Goal: Task Accomplishment & Management: Manage account settings

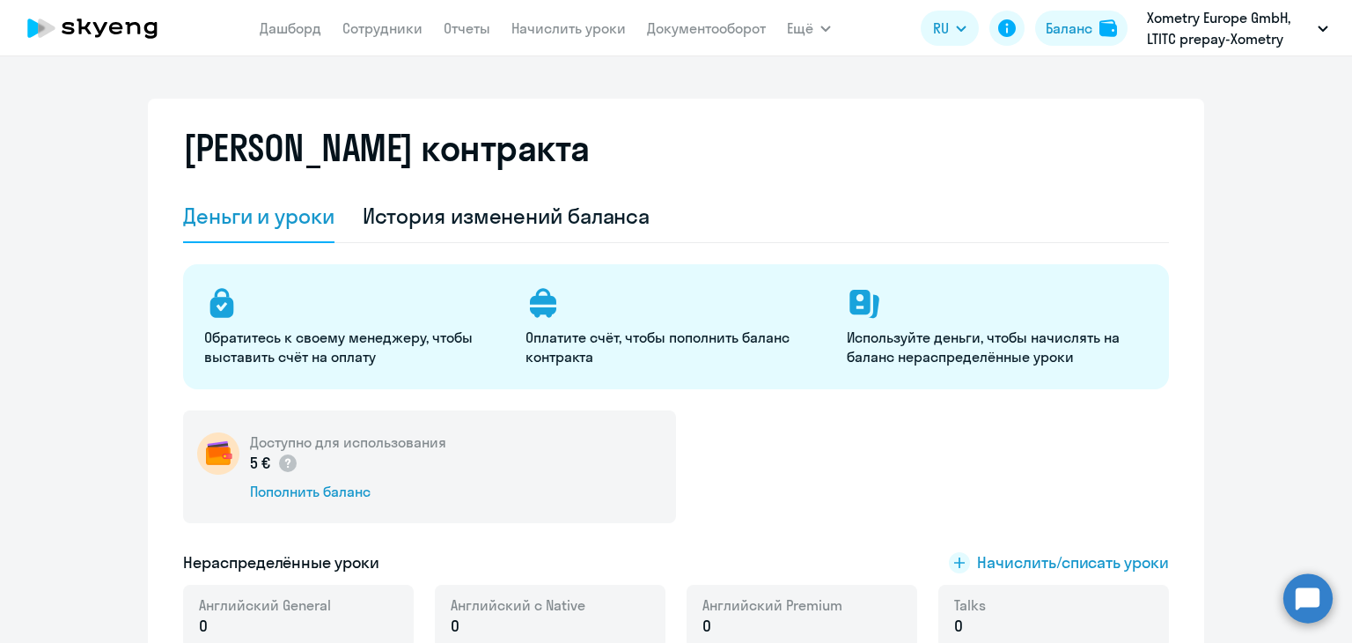
select select "english_adult_not_native_speaker"
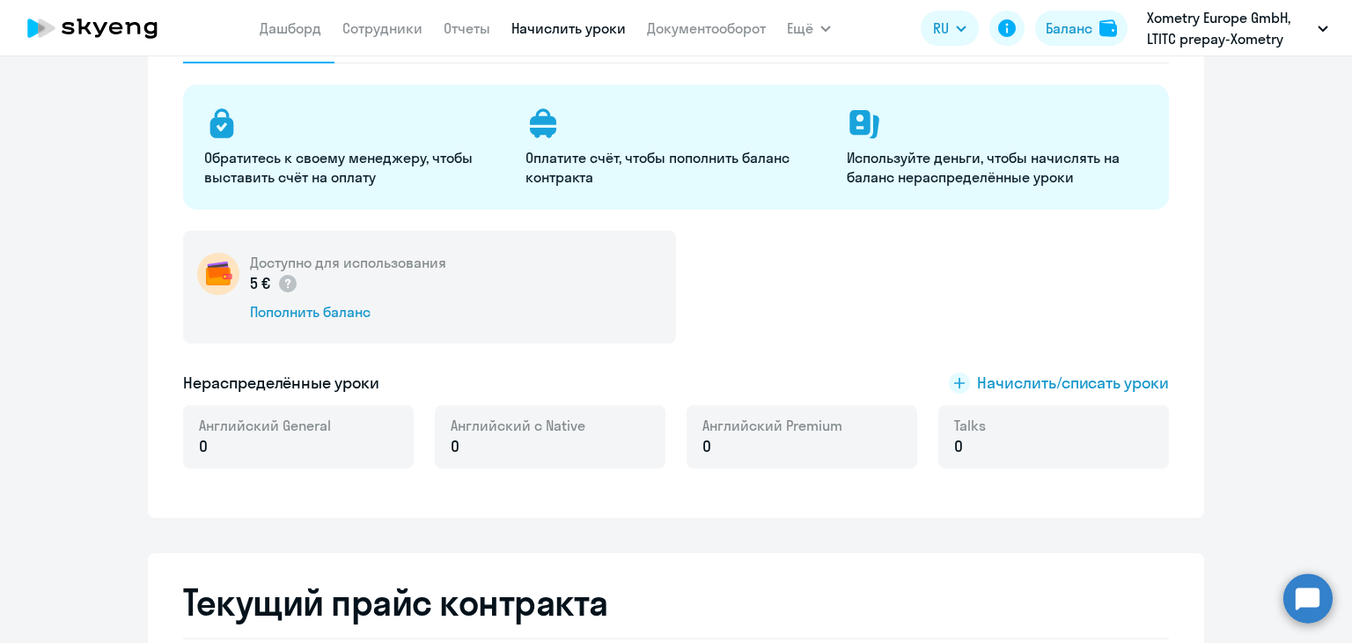
click at [544, 26] on link "Начислить уроки" at bounding box center [568, 28] width 114 height 18
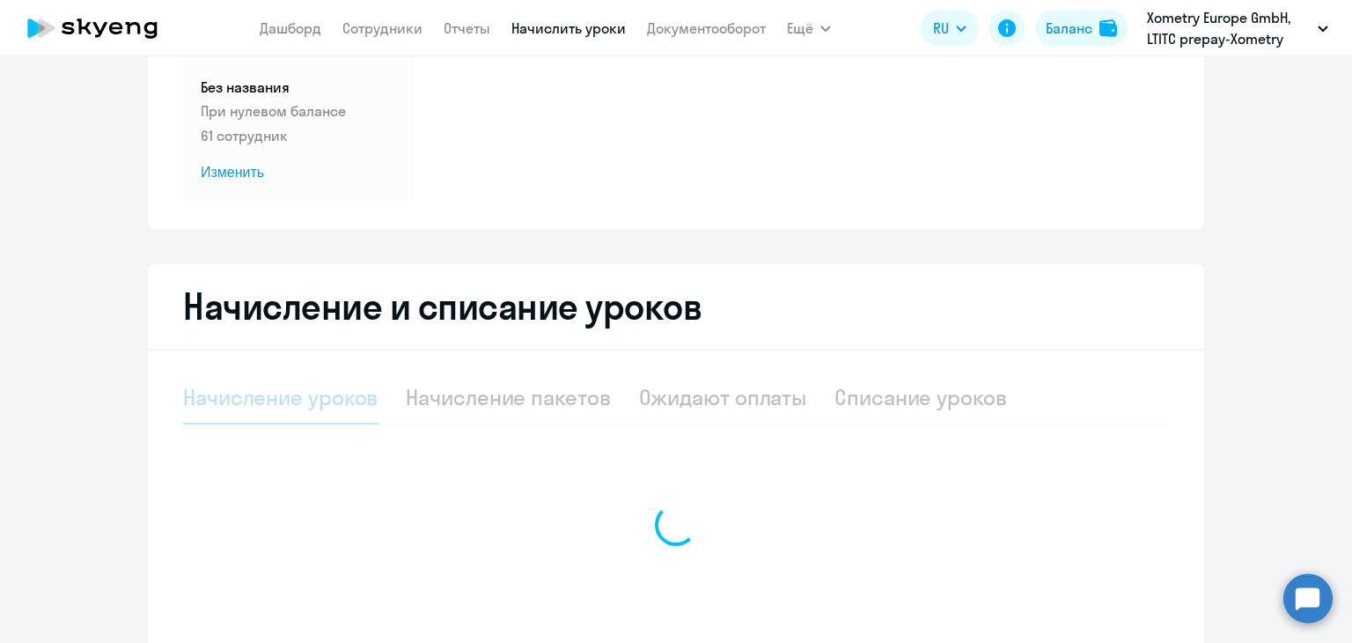
select select "10"
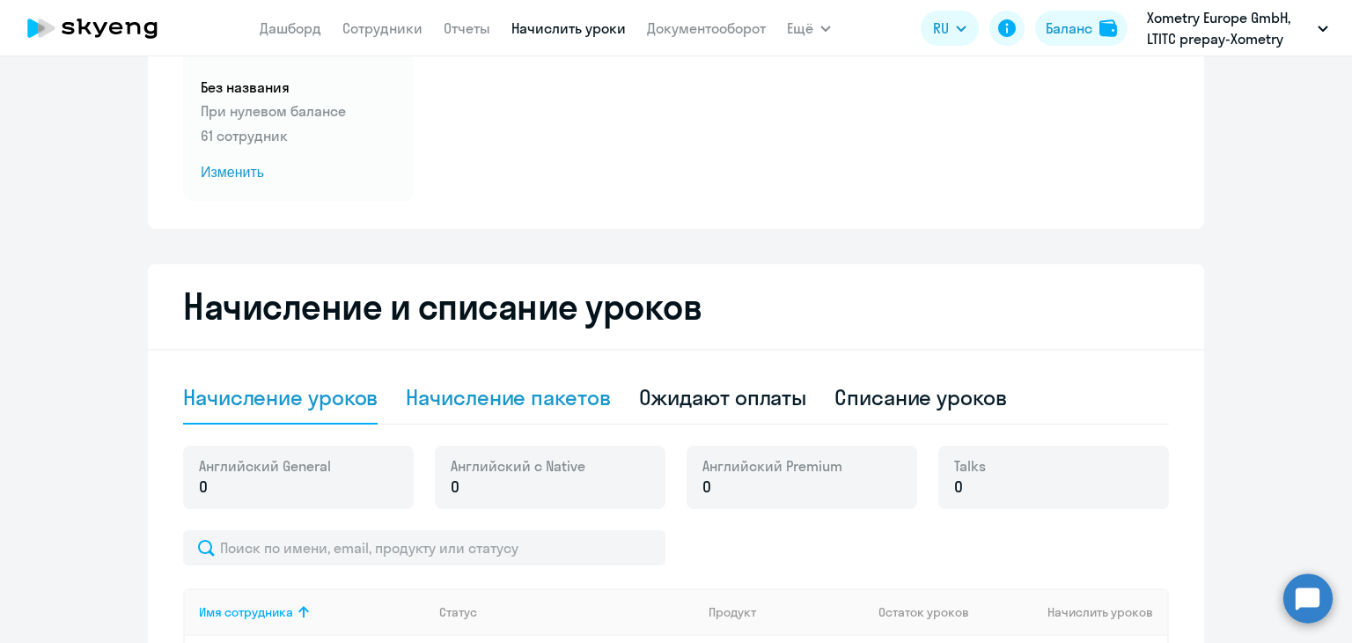
click at [518, 414] on div "Начисление пакетов" at bounding box center [508, 397] width 204 height 53
select select "10"
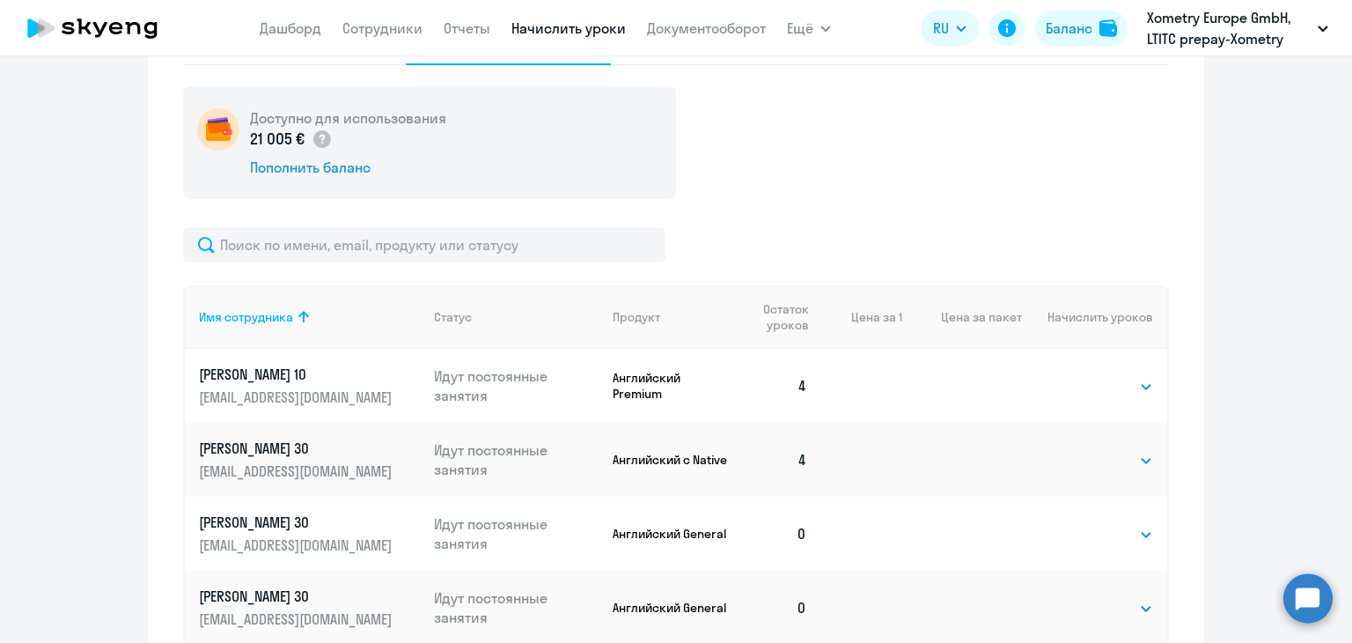
scroll to position [775, 0]
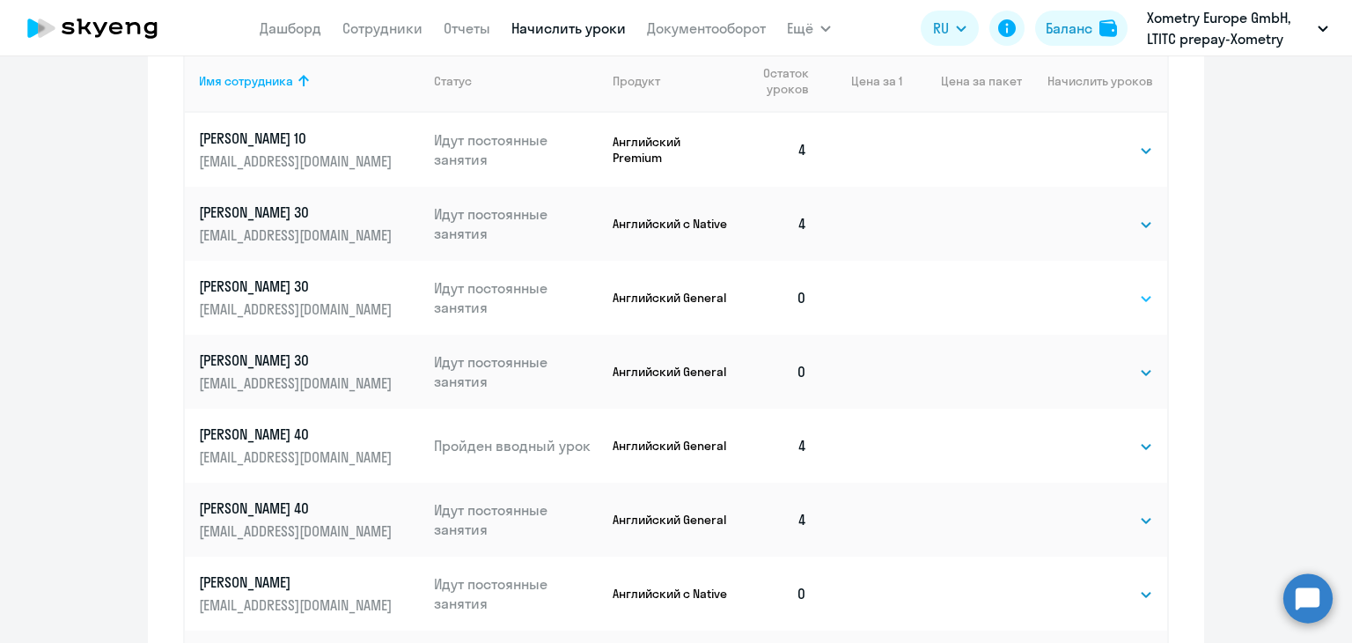
click at [1103, 295] on select "Выбрать 4 8 16 32 64" at bounding box center [1117, 298] width 72 height 21
select select "8"
click at [1081, 288] on select "Выбрать 4 8 16 32 64" at bounding box center [1117, 298] width 72 height 21
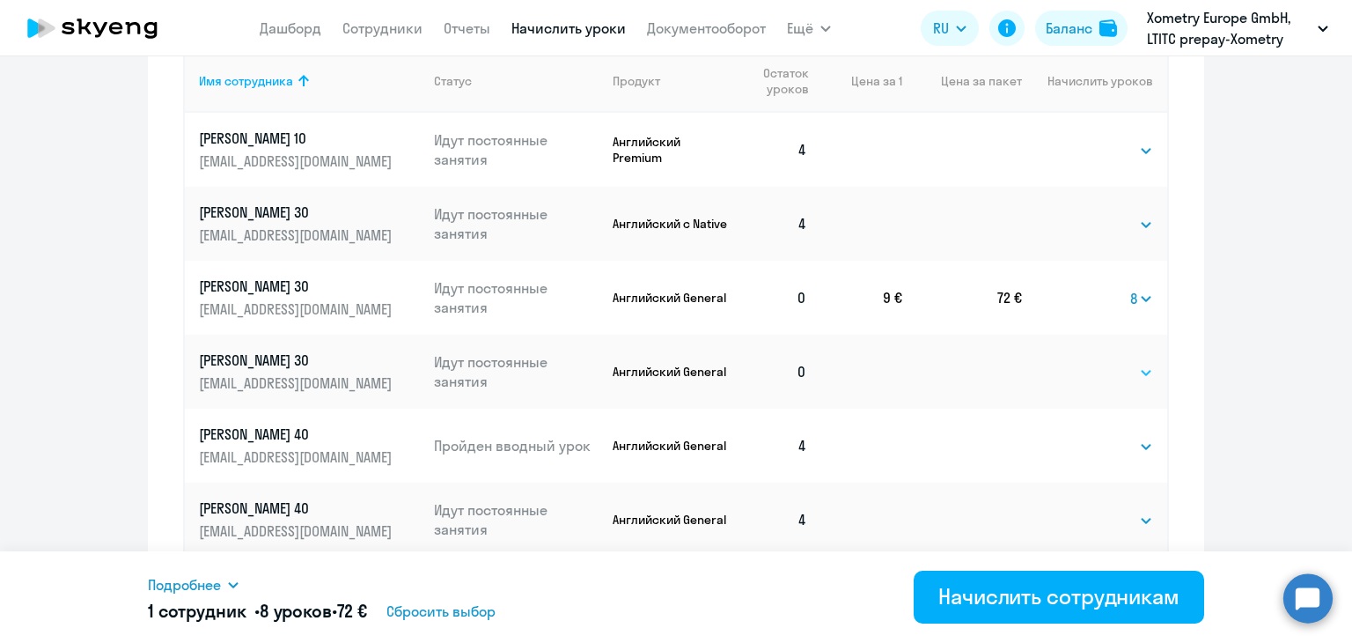
click at [1081, 374] on select "Выбрать 4 8 16 32 64" at bounding box center [1117, 372] width 72 height 21
select select "8"
click at [1081, 362] on select "Выбрать 4 8 16 32 64" at bounding box center [1117, 372] width 72 height 21
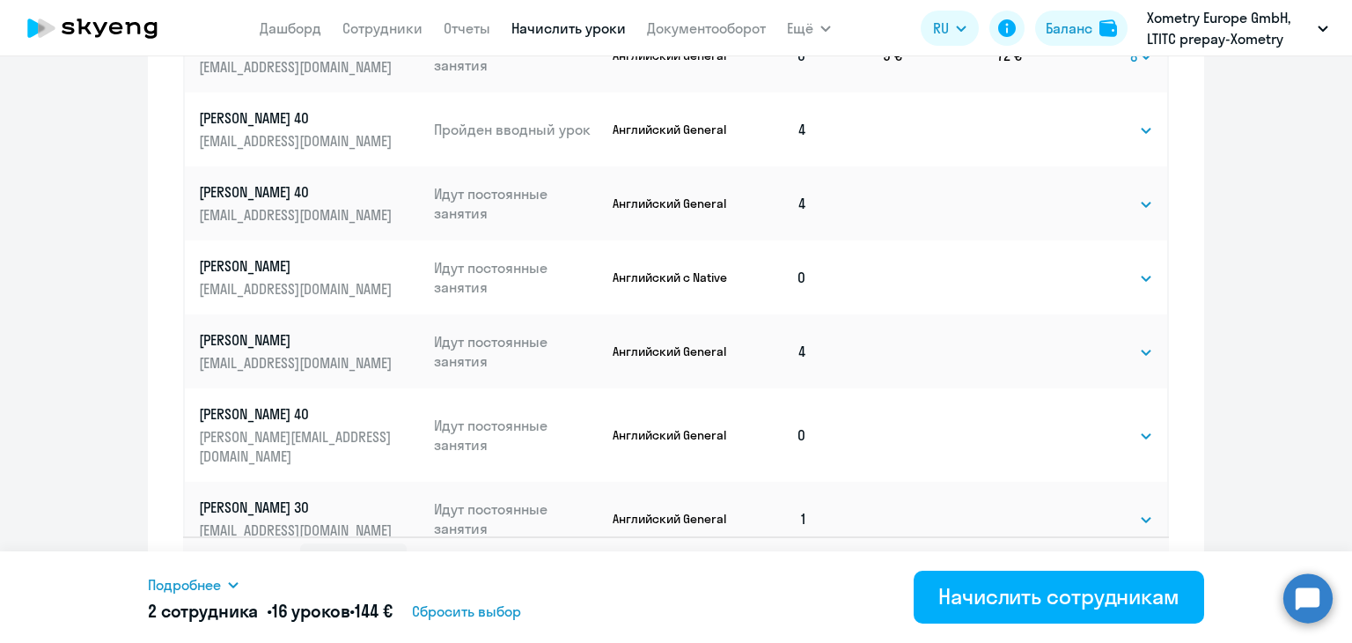
scroll to position [1095, 0]
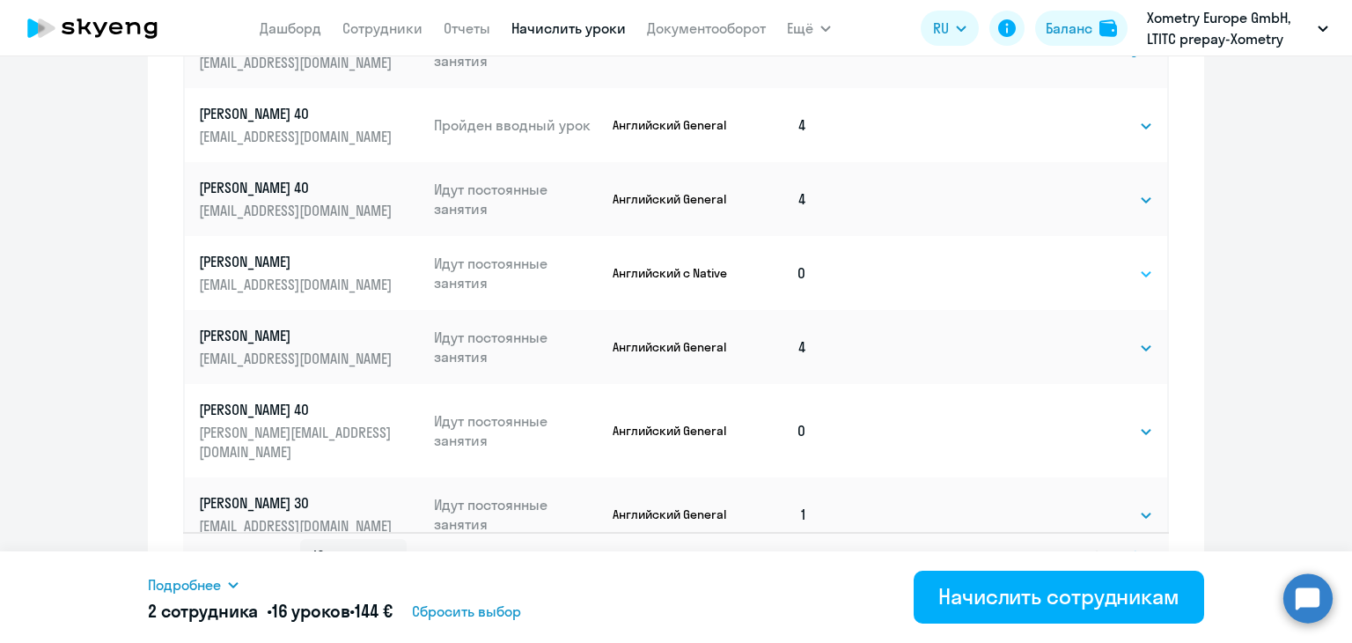
click at [1113, 268] on select "Выбрать 4 8 16 32 64" at bounding box center [1117, 273] width 72 height 21
select select "8"
click at [1081, 263] on select "Выбрать 4 8 16 32 64" at bounding box center [1117, 273] width 72 height 21
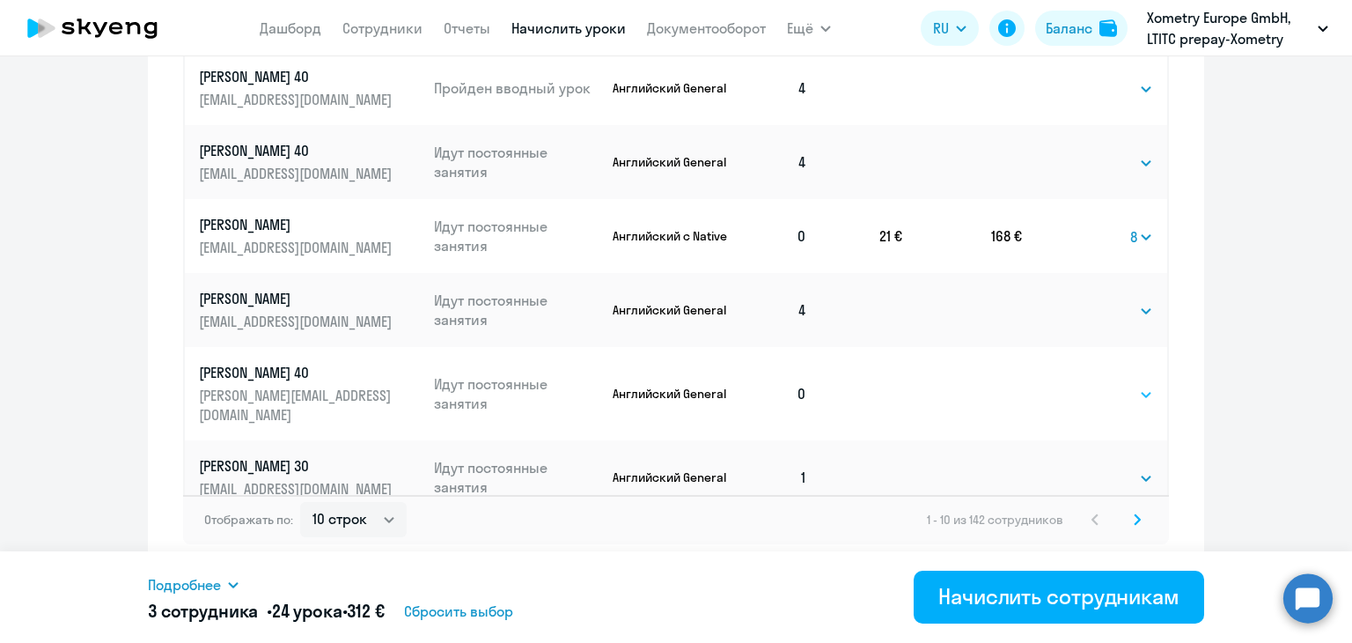
click at [1103, 382] on div "Выбрать 4 8 16 32 64 Выбрать" at bounding box center [1117, 393] width 72 height 23
click at [1102, 384] on select "Выбрать 4 8 16 32 64" at bounding box center [1117, 394] width 72 height 21
select select "8"
click at [1081, 384] on select "Выбрать 4 8 16 32 64" at bounding box center [1117, 394] width 72 height 21
click at [1137, 522] on svg-icon at bounding box center [1137, 519] width 21 height 21
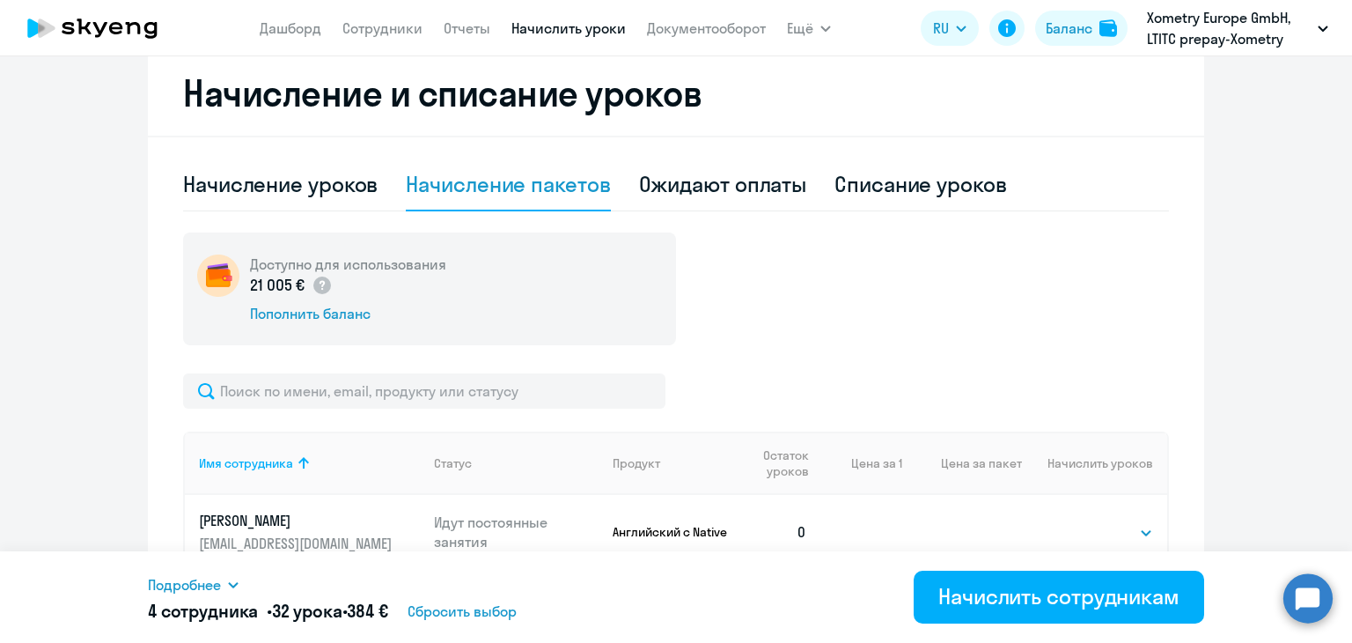
scroll to position [679, 0]
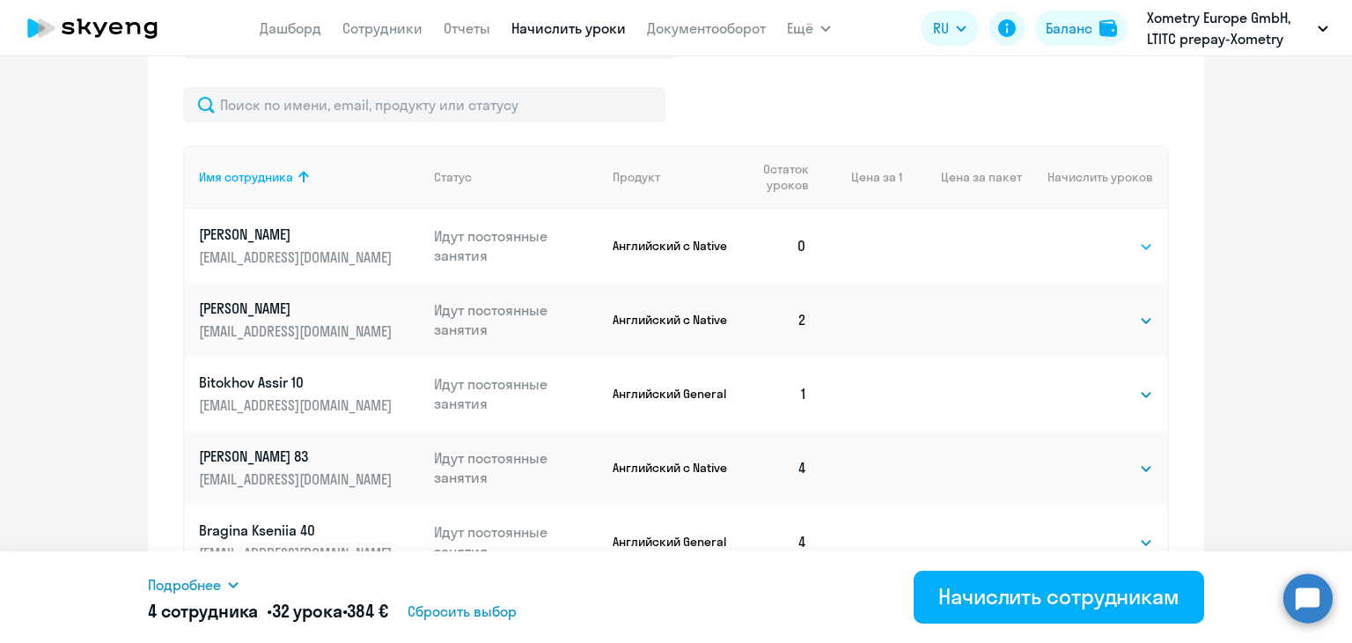
click at [1120, 256] on select "Выбрать 4 8 16 32 64" at bounding box center [1117, 246] width 72 height 21
select select "8"
click at [1081, 236] on select "Выбрать 4 8 16 32 64" at bounding box center [1117, 246] width 72 height 21
click at [1102, 382] on div "Выбрать 4 8 16 32 64 Выбрать" at bounding box center [1117, 393] width 72 height 23
click at [1097, 402] on select "Выбрать 4 8 16 32 64" at bounding box center [1117, 394] width 72 height 21
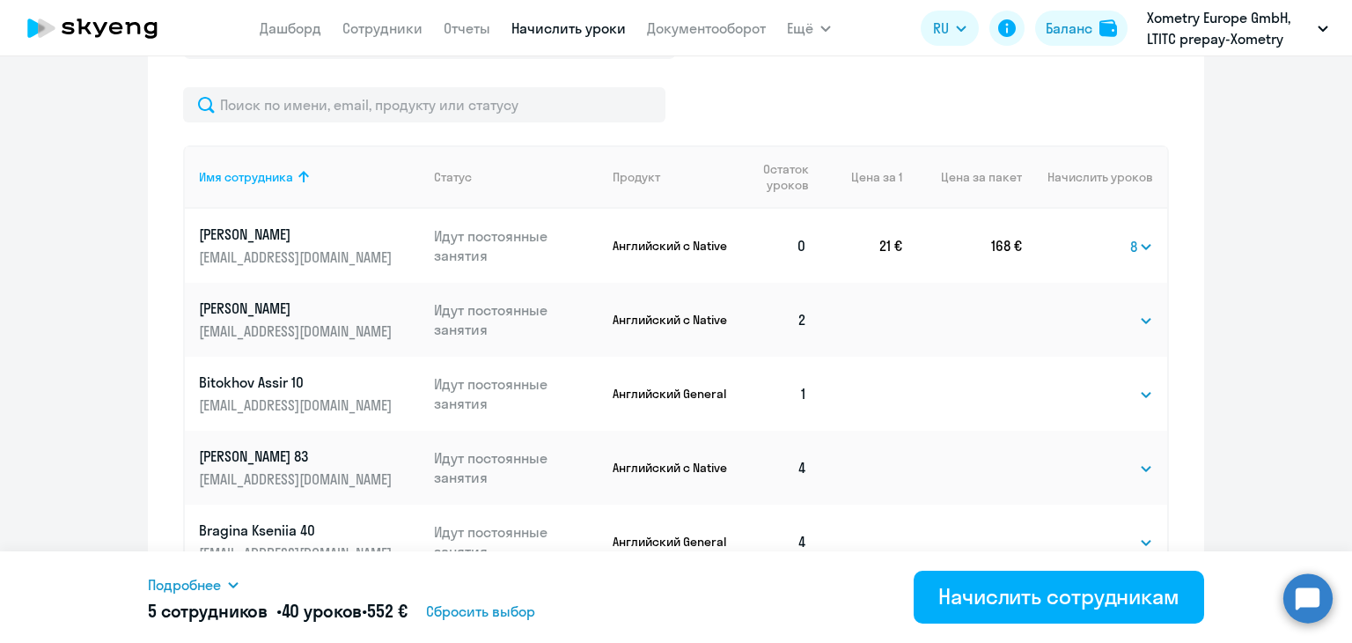
select select "8"
click at [1081, 384] on select "Выбрать 4 8 16 32 64" at bounding box center [1117, 394] width 72 height 21
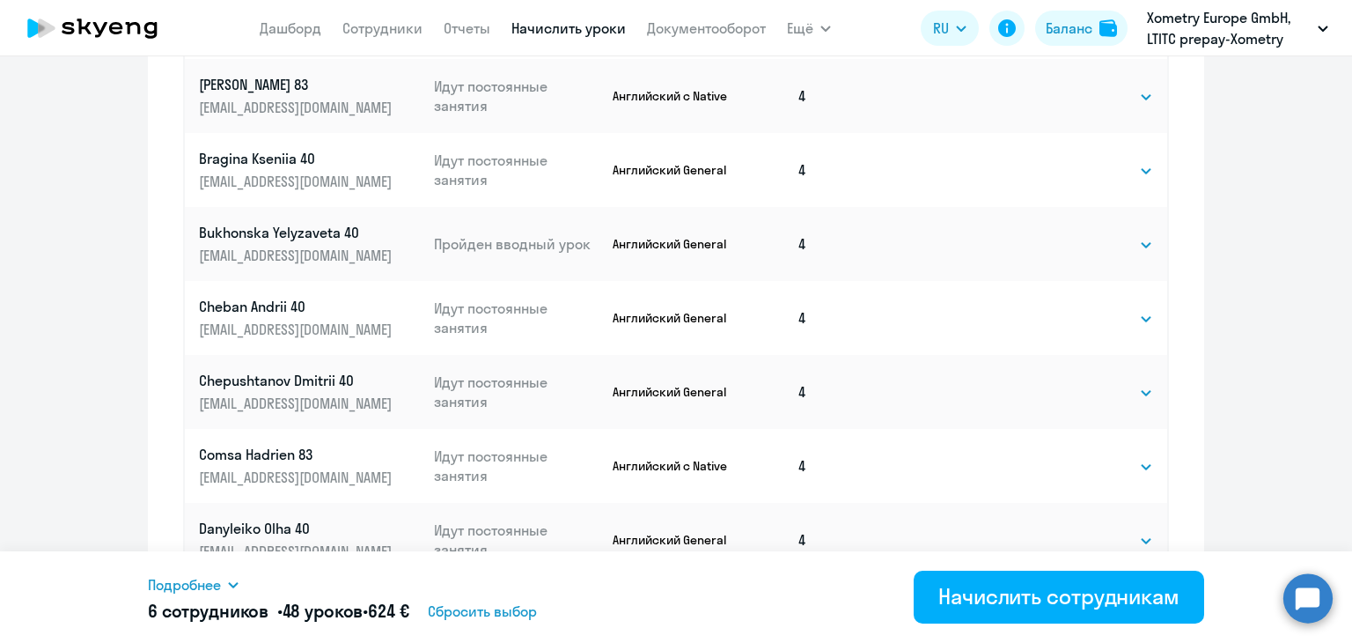
scroll to position [1132, 0]
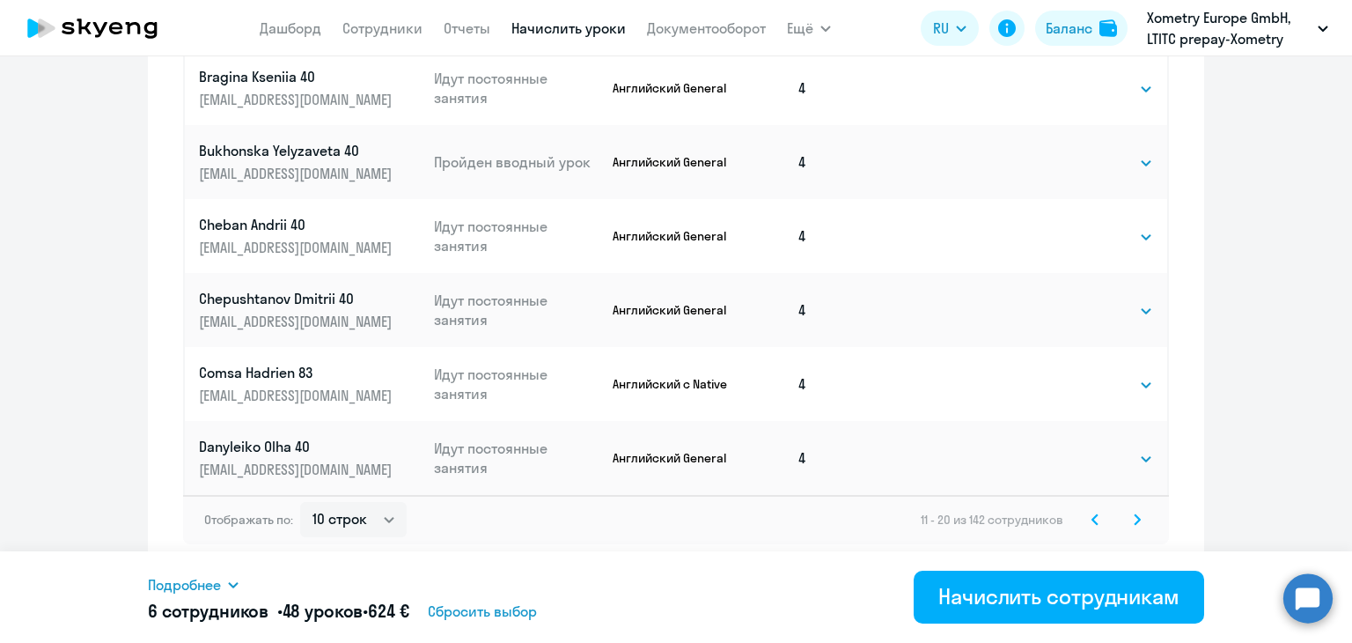
click at [1134, 518] on svg-icon at bounding box center [1137, 519] width 21 height 21
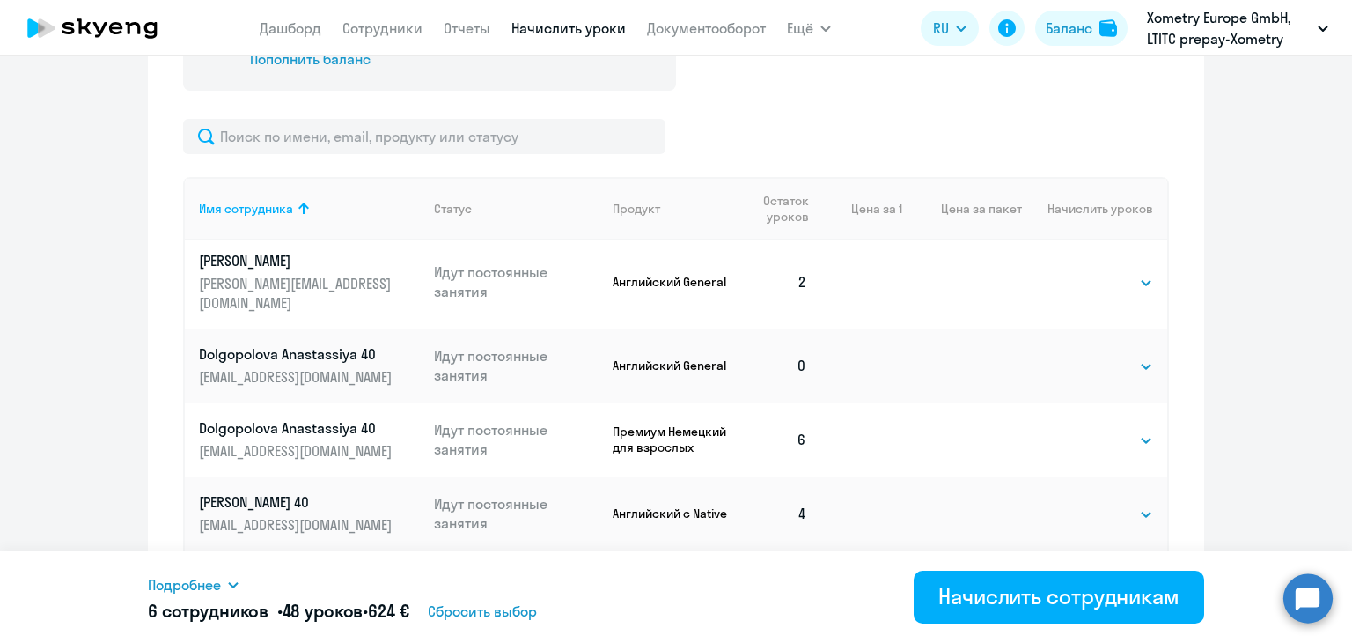
scroll to position [661, 0]
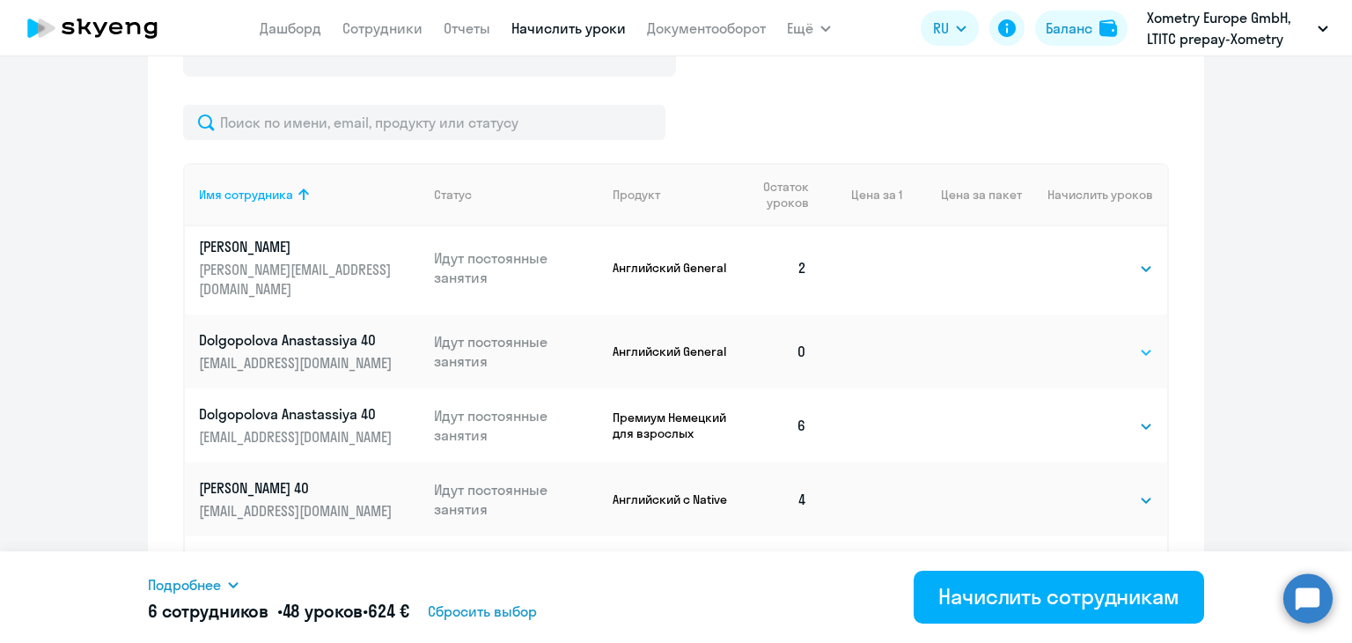
click at [1095, 342] on select "Выбрать 4 8 16 32 64" at bounding box center [1117, 352] width 72 height 21
select select "8"
click at [1081, 342] on select "Выбрать 4 8 16 32 64" at bounding box center [1117, 352] width 72 height 21
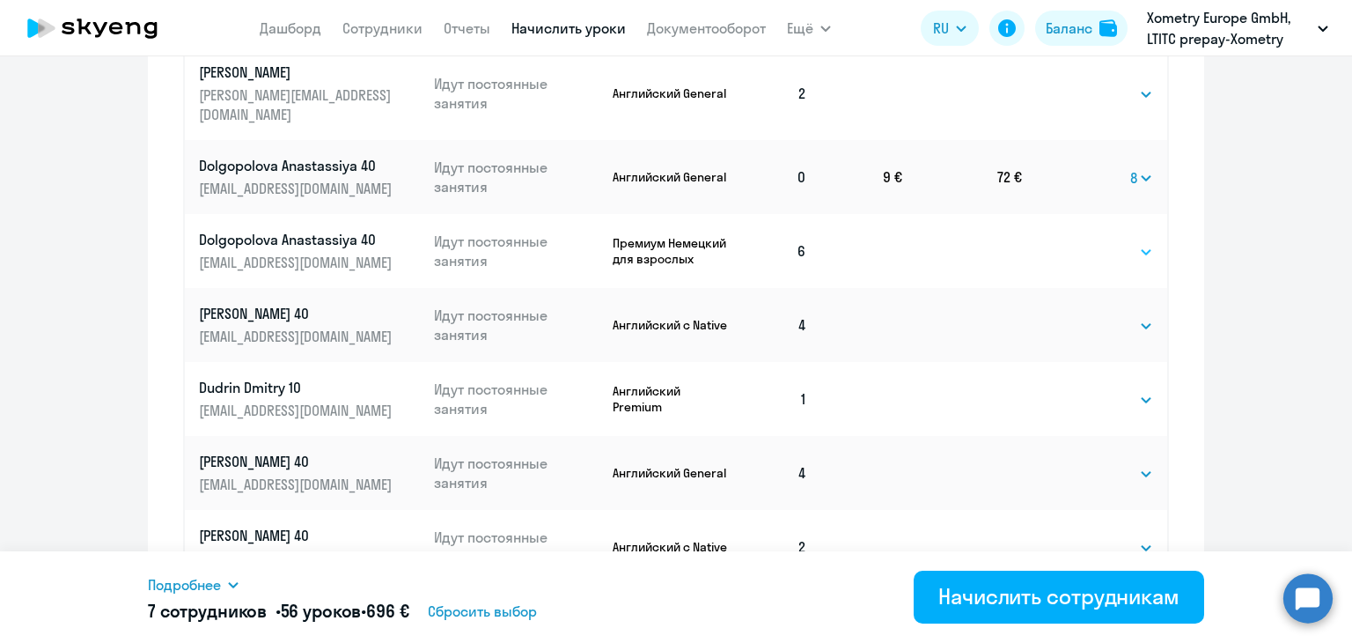
scroll to position [855, 0]
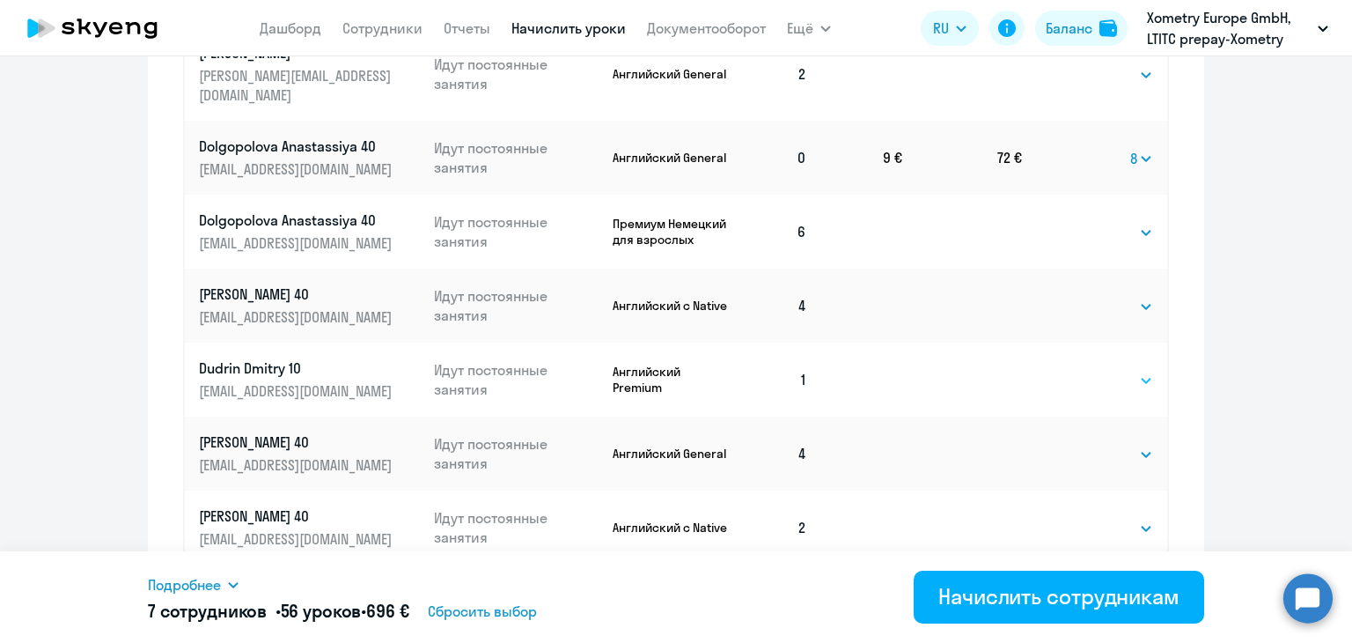
click at [1081, 370] on select "Выбрать 4 8 16 32 64" at bounding box center [1117, 380] width 72 height 21
select select "8"
click at [1081, 370] on select "Выбрать 4 8 16 32 64" at bounding box center [1117, 380] width 72 height 21
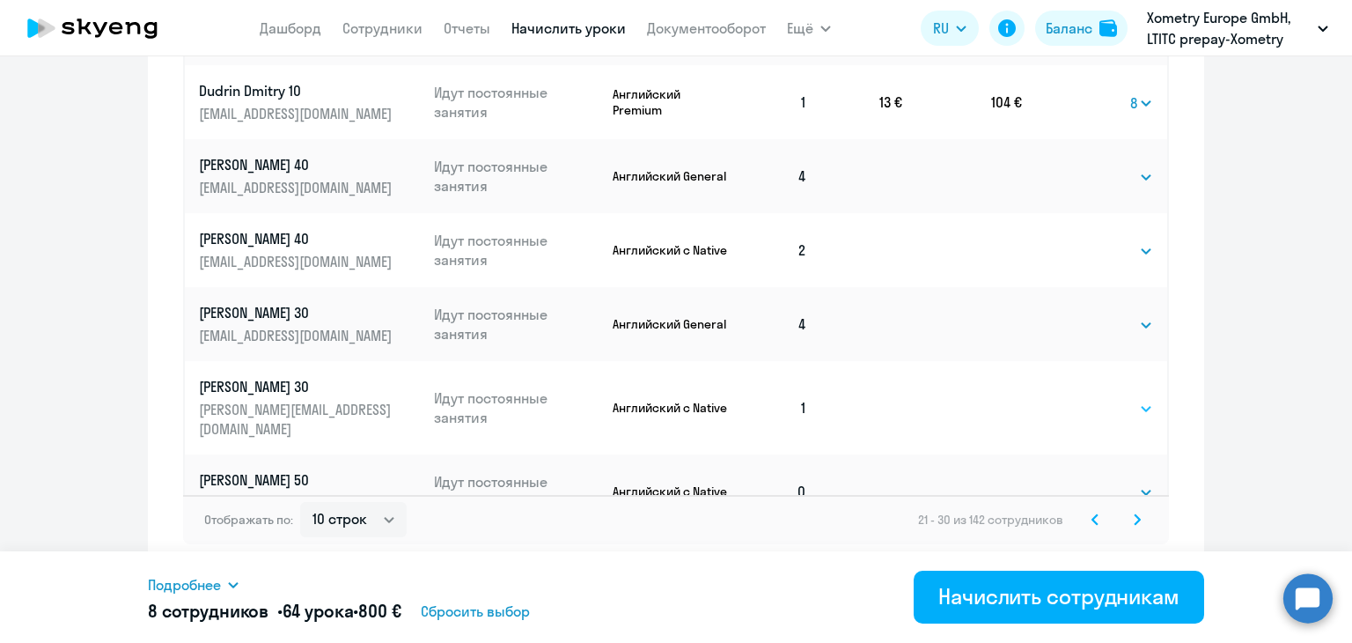
click at [1083, 398] on select "Выбрать 4 8 16 32 64" at bounding box center [1117, 408] width 72 height 21
select select "8"
click at [1081, 398] on select "Выбрать 4 8 16 32 64" at bounding box center [1117, 408] width 72 height 21
click at [1081, 481] on select "Выбрать 4 8 16 32 64" at bounding box center [1117, 491] width 72 height 21
select select "8"
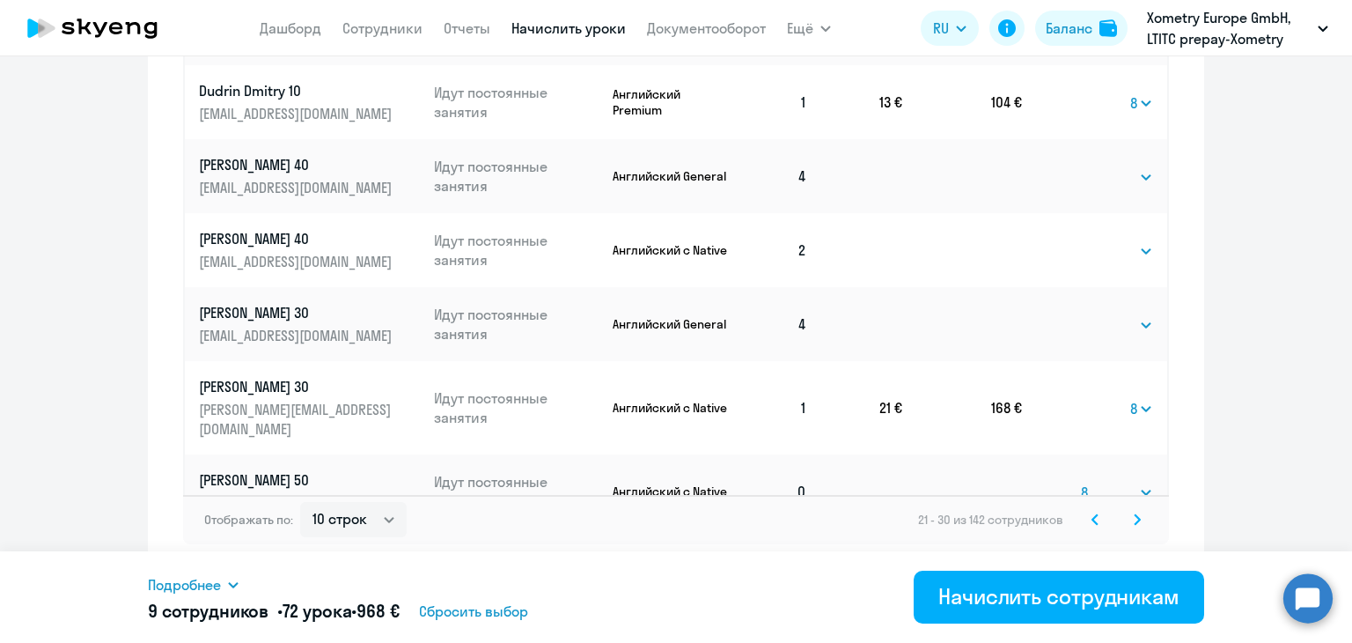
click at [1081, 481] on select "Выбрать 4 8 16 32 64" at bounding box center [1117, 491] width 72 height 21
click at [1132, 525] on svg-icon at bounding box center [1137, 519] width 21 height 21
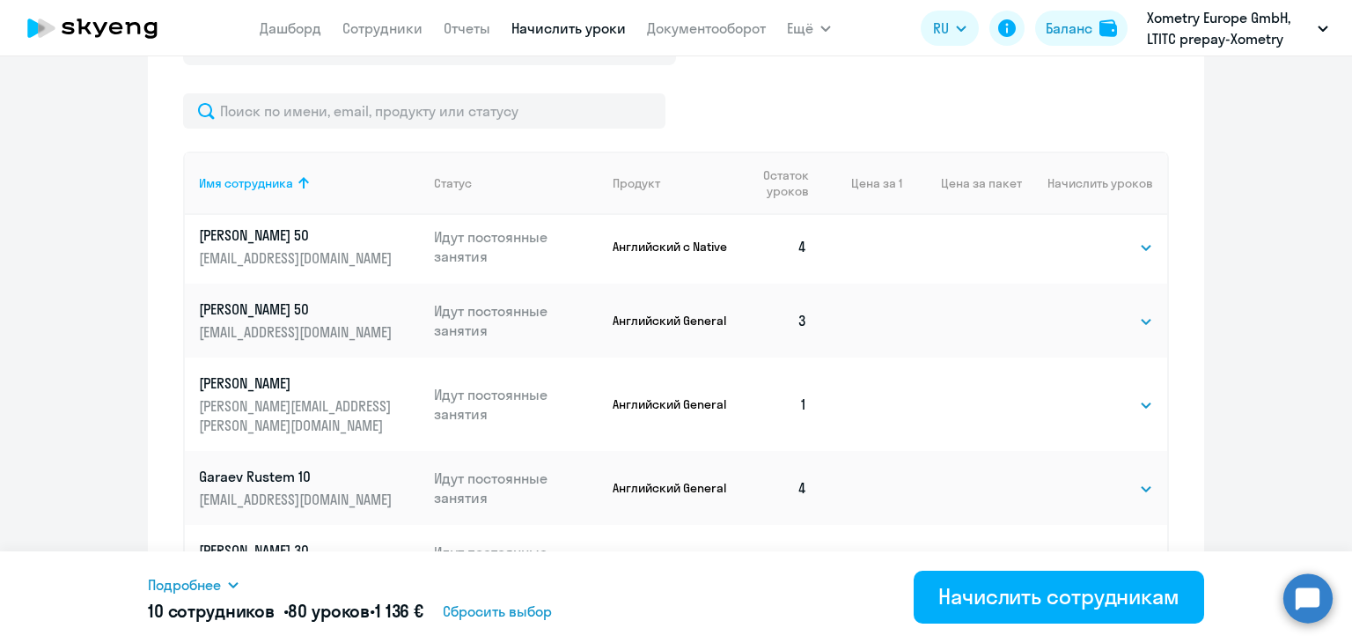
scroll to position [690, 0]
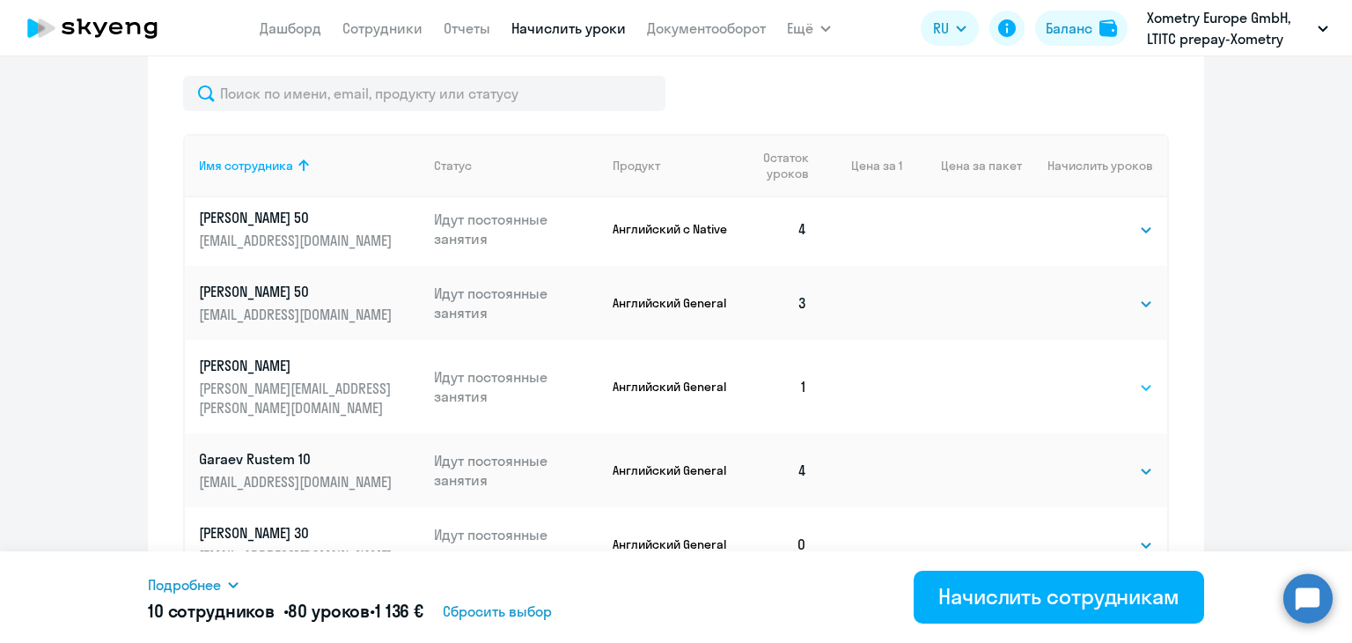
click at [1084, 378] on select "Выбрать 4 8 16 32 64" at bounding box center [1117, 387] width 72 height 21
select select "8"
click at [1081, 377] on select "Выбрать 4 8 16 32 64" at bounding box center [1117, 387] width 72 height 21
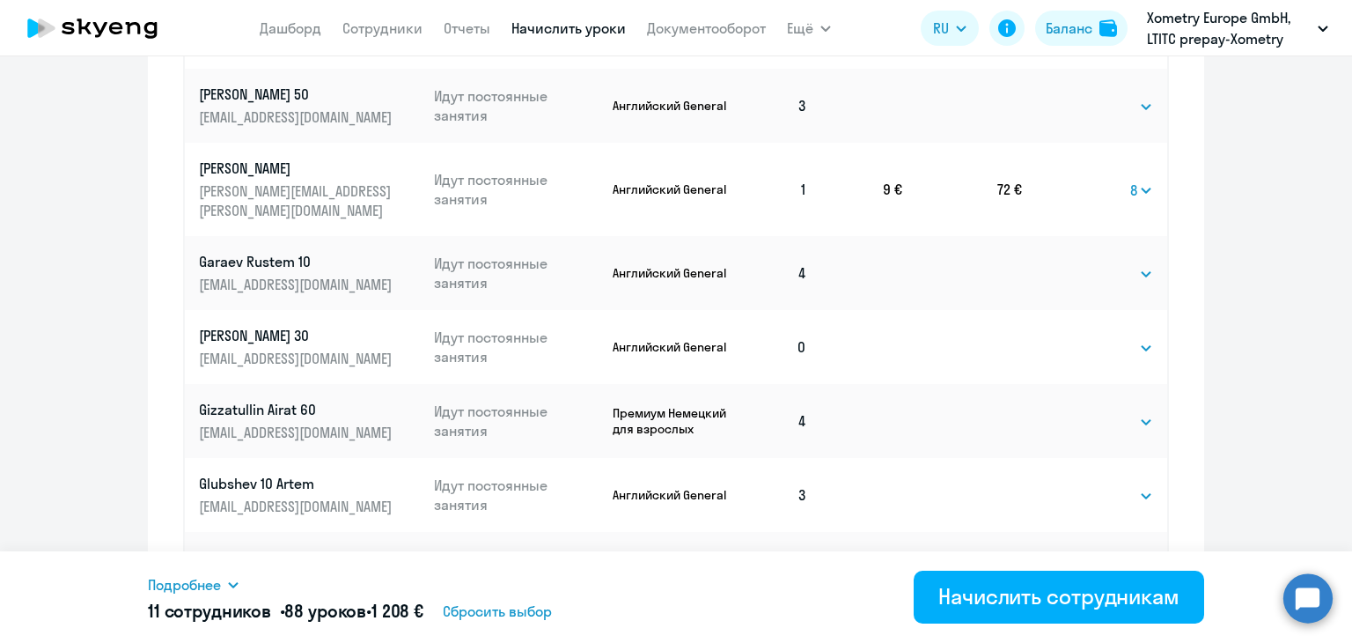
scroll to position [896, 0]
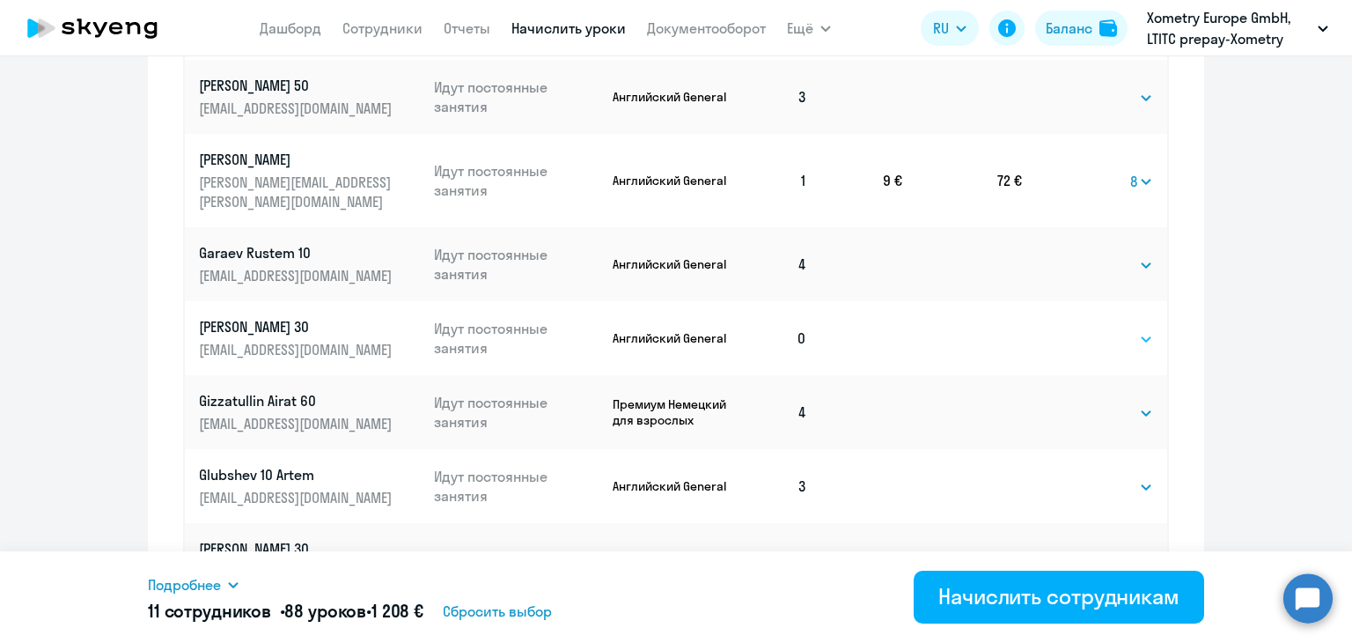
click at [1081, 328] on select "Выбрать 4 8 16 32 64" at bounding box center [1117, 338] width 72 height 21
select select "8"
click at [1081, 328] on select "Выбрать 4 8 16 32 64" at bounding box center [1117, 338] width 72 height 21
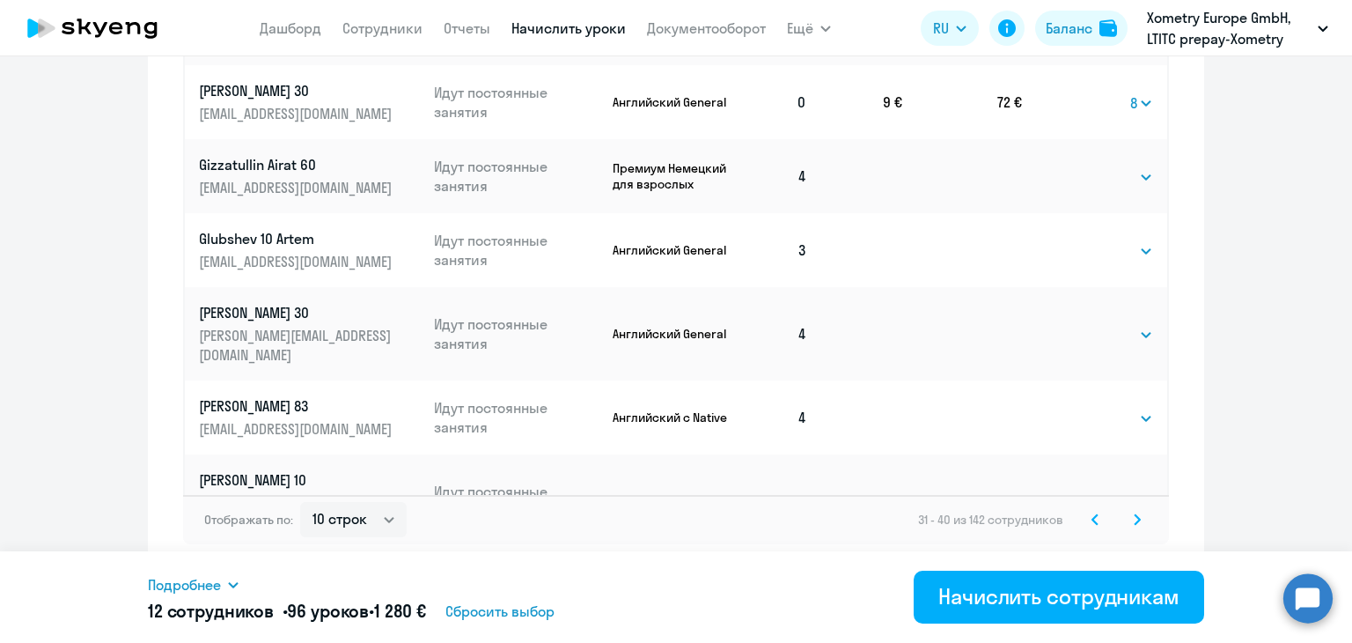
click at [1141, 518] on svg-icon at bounding box center [1137, 519] width 21 height 21
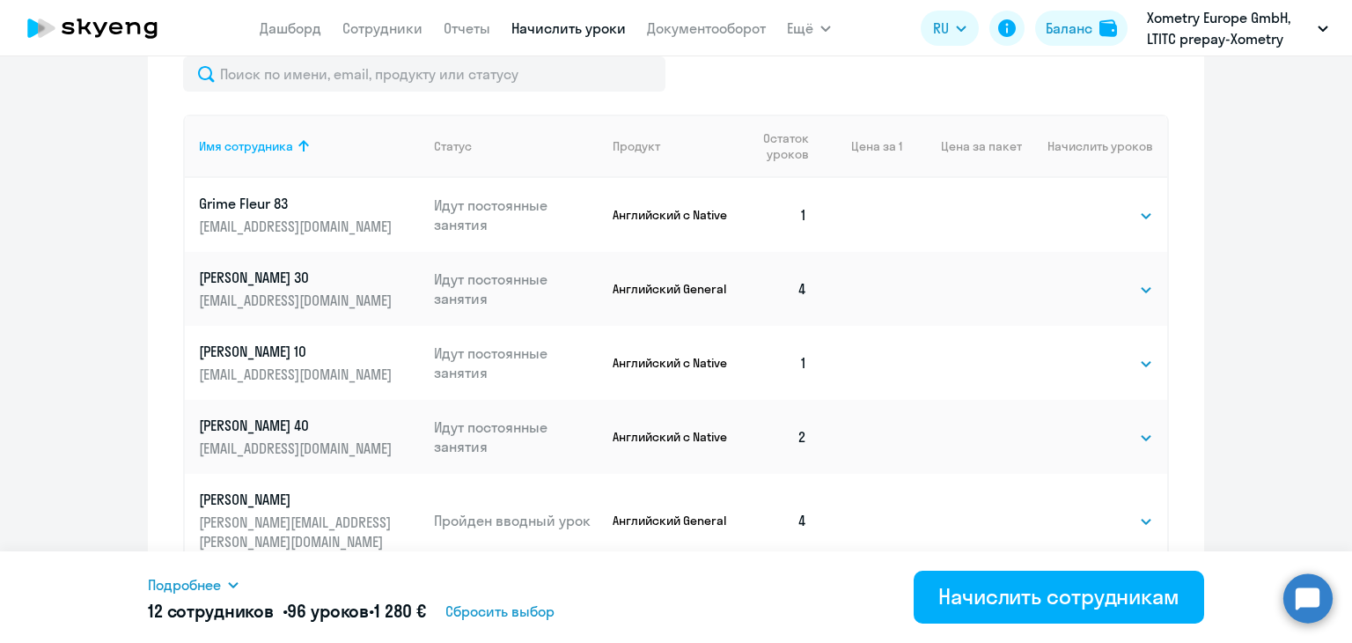
scroll to position [724, 0]
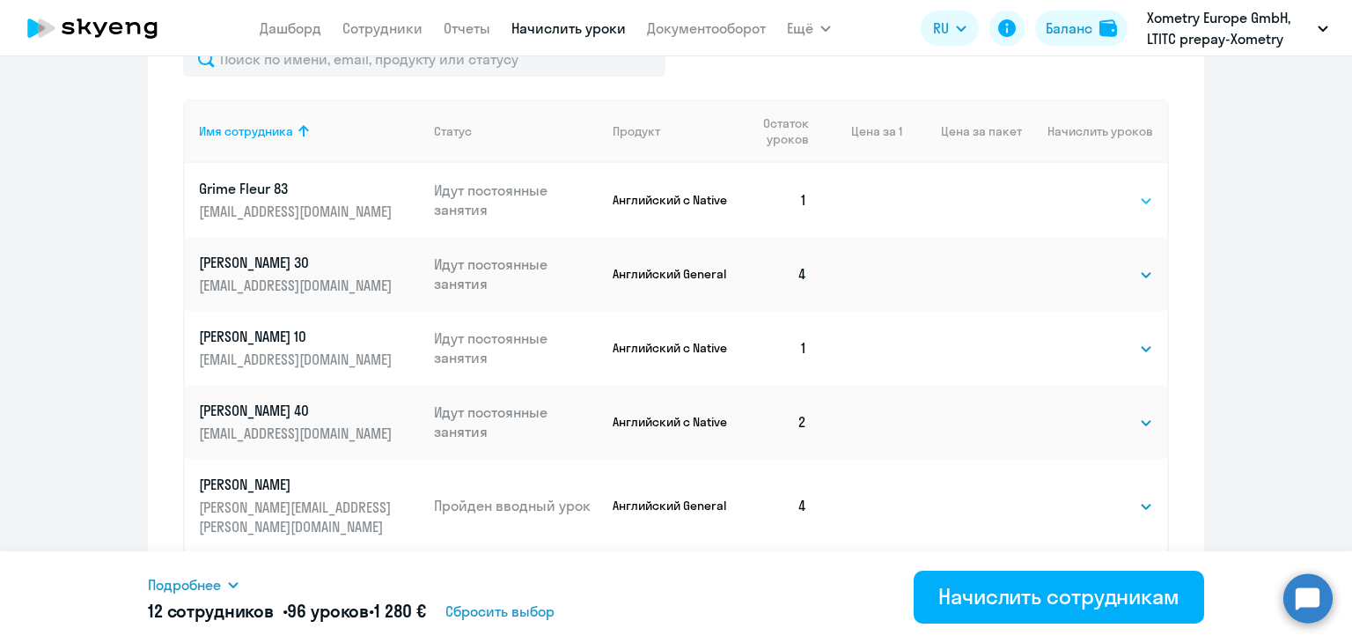
click at [1084, 202] on select "Выбрать 4 8 16 32 64" at bounding box center [1117, 200] width 72 height 21
select select "8"
click at [1081, 190] on select "Выбрать 4 8 16 32 64" at bounding box center [1117, 200] width 72 height 21
click at [1088, 345] on select "Выбрать 4 8 16 32 64" at bounding box center [1117, 348] width 72 height 21
select select "8"
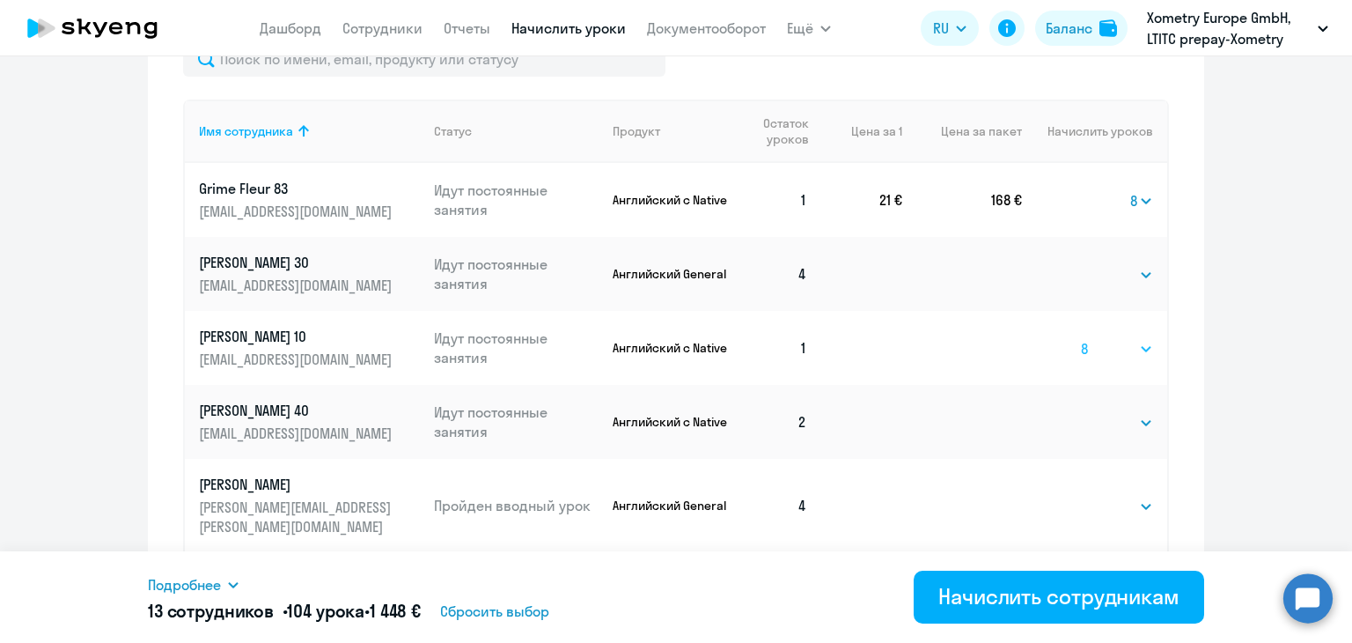
click at [1081, 338] on select "Выбрать 4 8 16 32 64" at bounding box center [1117, 348] width 72 height 21
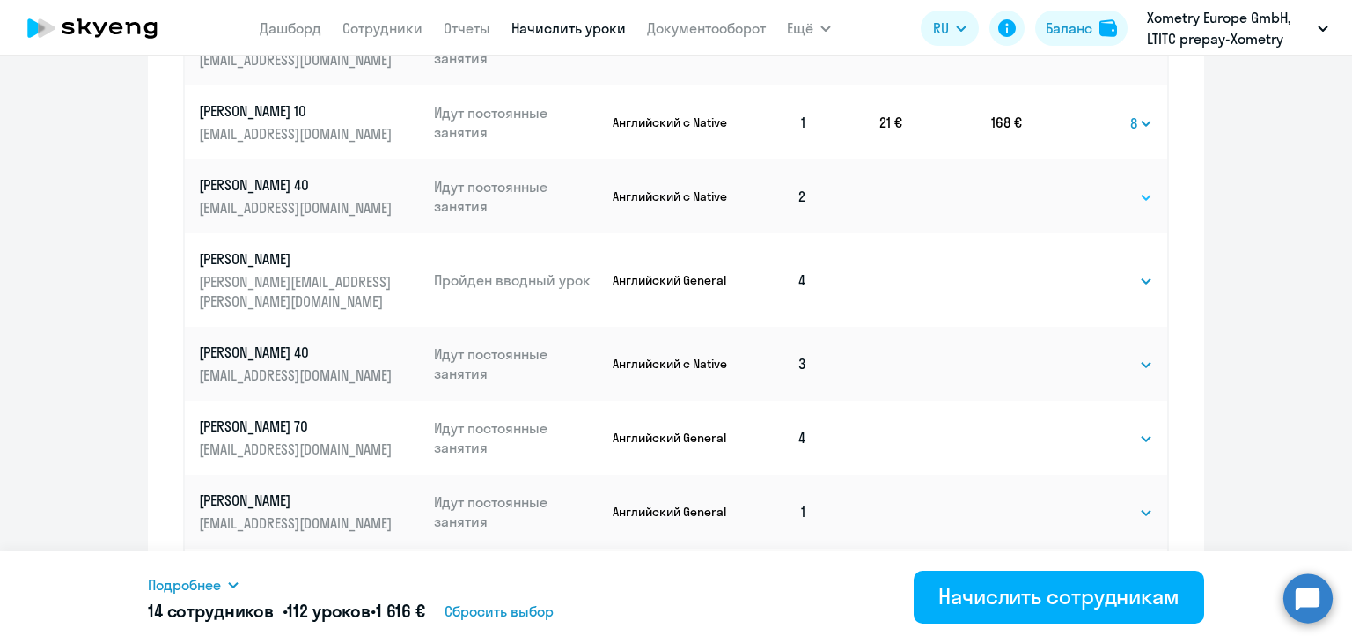
scroll to position [953, 0]
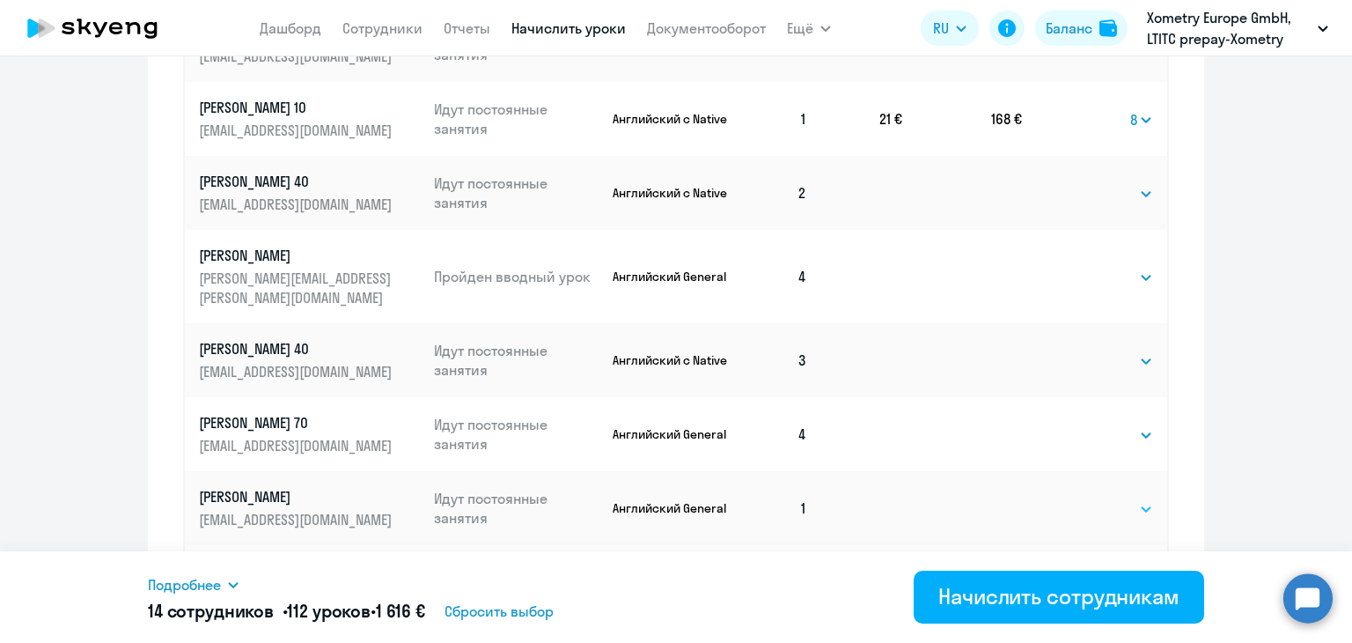
click at [1119, 498] on select "Выбрать 4 8 16 32 64" at bounding box center [1117, 508] width 72 height 21
select select "8"
click at [1081, 498] on select "Выбрать 4 8 16 32 64" at bounding box center [1117, 508] width 72 height 21
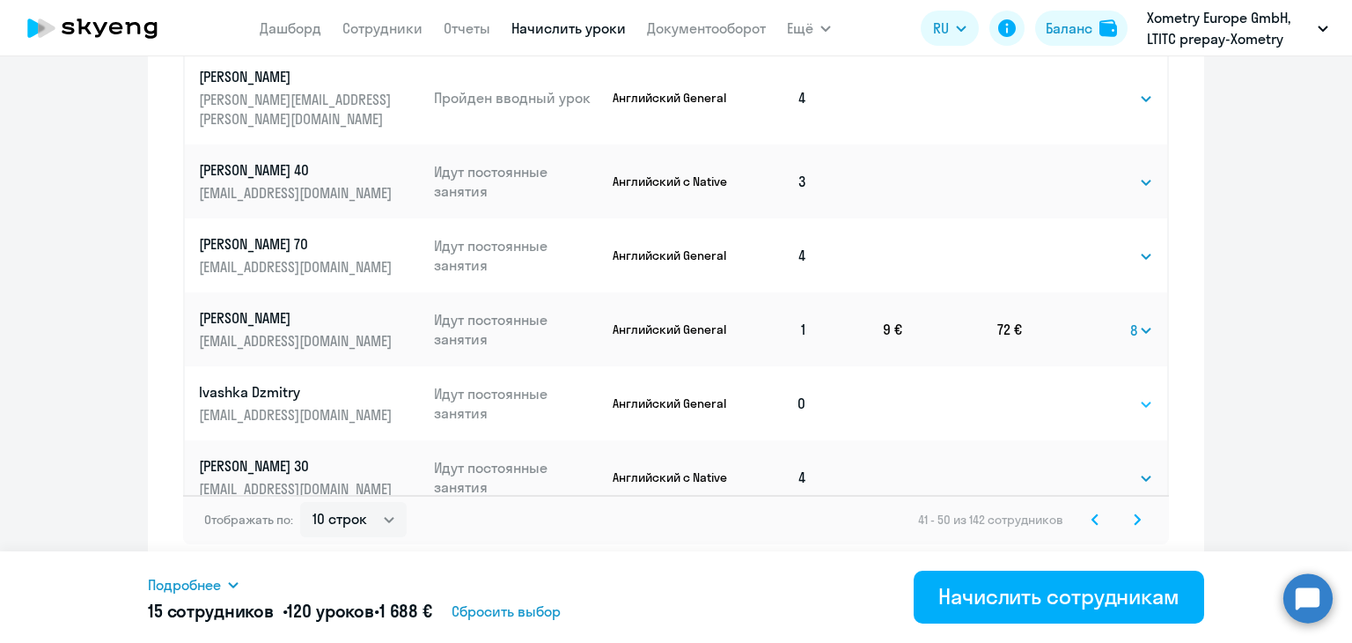
click at [1095, 393] on select "Выбрать 4 8 16 32 64" at bounding box center [1117, 403] width 72 height 21
select select "8"
click at [1081, 393] on select "Выбрать 4 8 16 32 64" at bounding box center [1117, 403] width 72 height 21
click at [1127, 521] on svg-icon at bounding box center [1137, 519] width 21 height 21
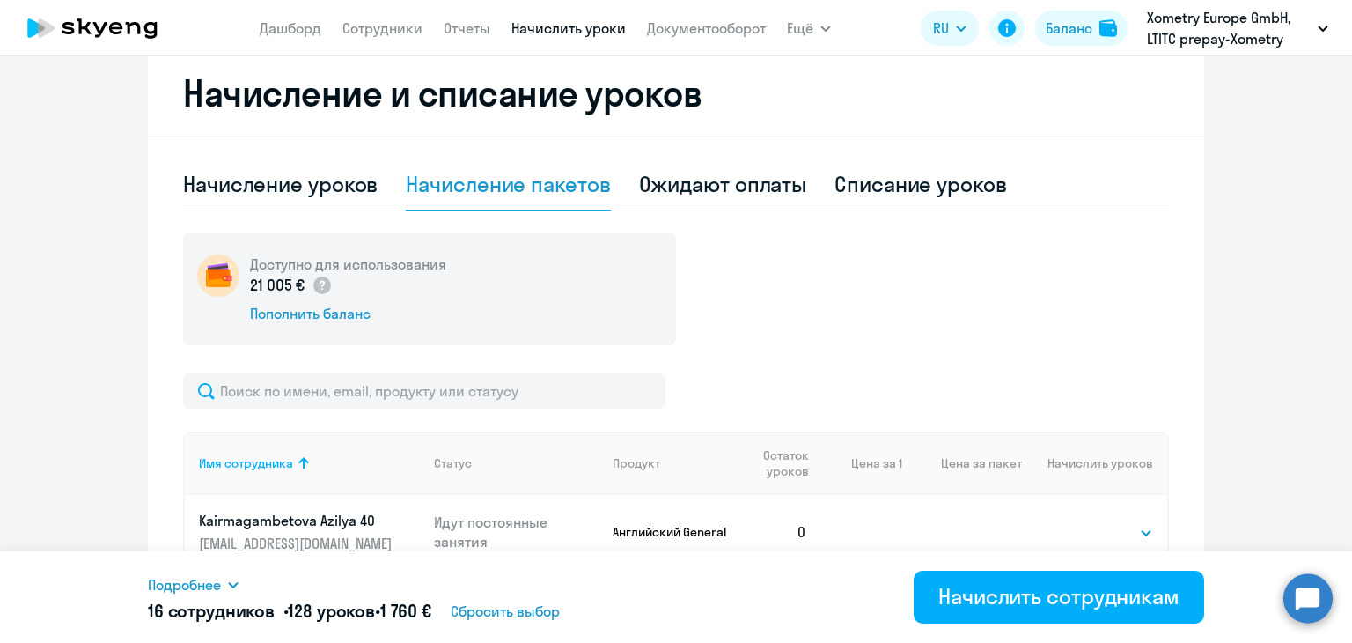
scroll to position [805, 0]
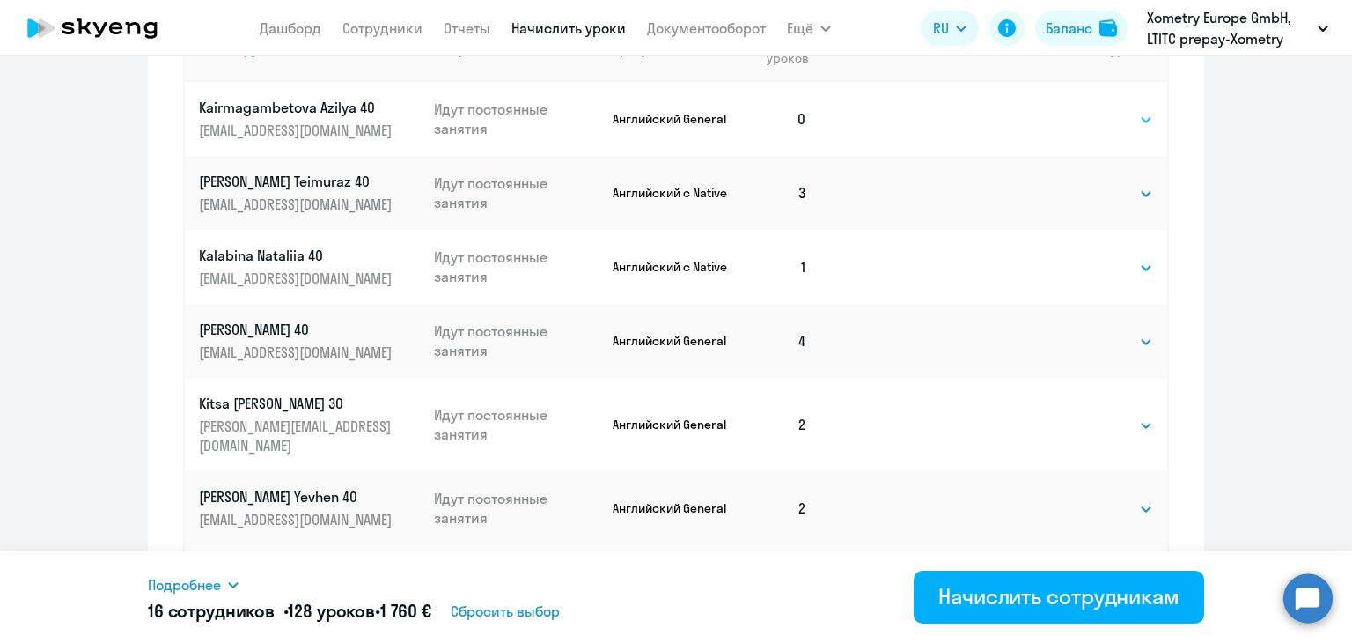
click at [1091, 118] on select "Выбрать 4 8 16 32 64" at bounding box center [1117, 119] width 72 height 21
click at [1071, 202] on td "Выбрать 4 8 16 32 64 Выбрать" at bounding box center [1094, 193] width 145 height 74
click at [1092, 129] on select "Выбрать 4 8 16 32 64" at bounding box center [1117, 119] width 72 height 21
select select "8"
click at [1081, 109] on select "Выбрать 4 8 16 32 64" at bounding box center [1117, 119] width 72 height 21
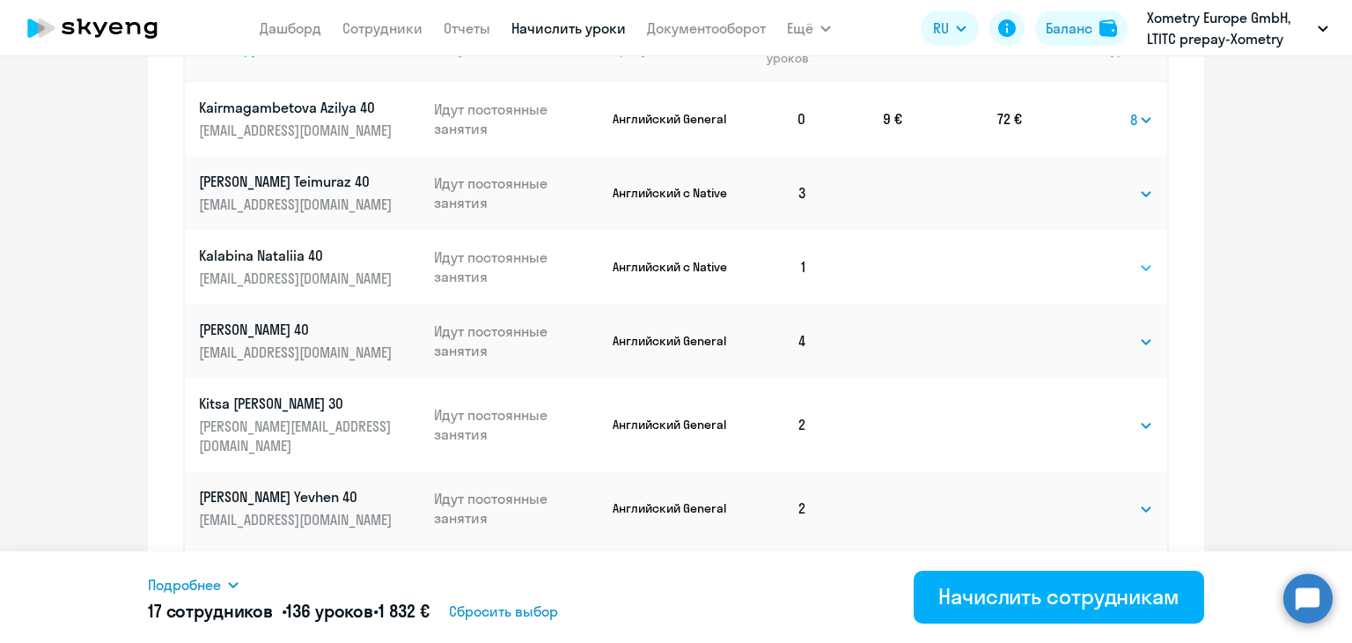
click at [1083, 268] on select "Выбрать 4 8 16 32 64" at bounding box center [1117, 267] width 72 height 21
select select "8"
click at [1081, 257] on select "Выбрать 4 8 16 32 64" at bounding box center [1117, 267] width 72 height 21
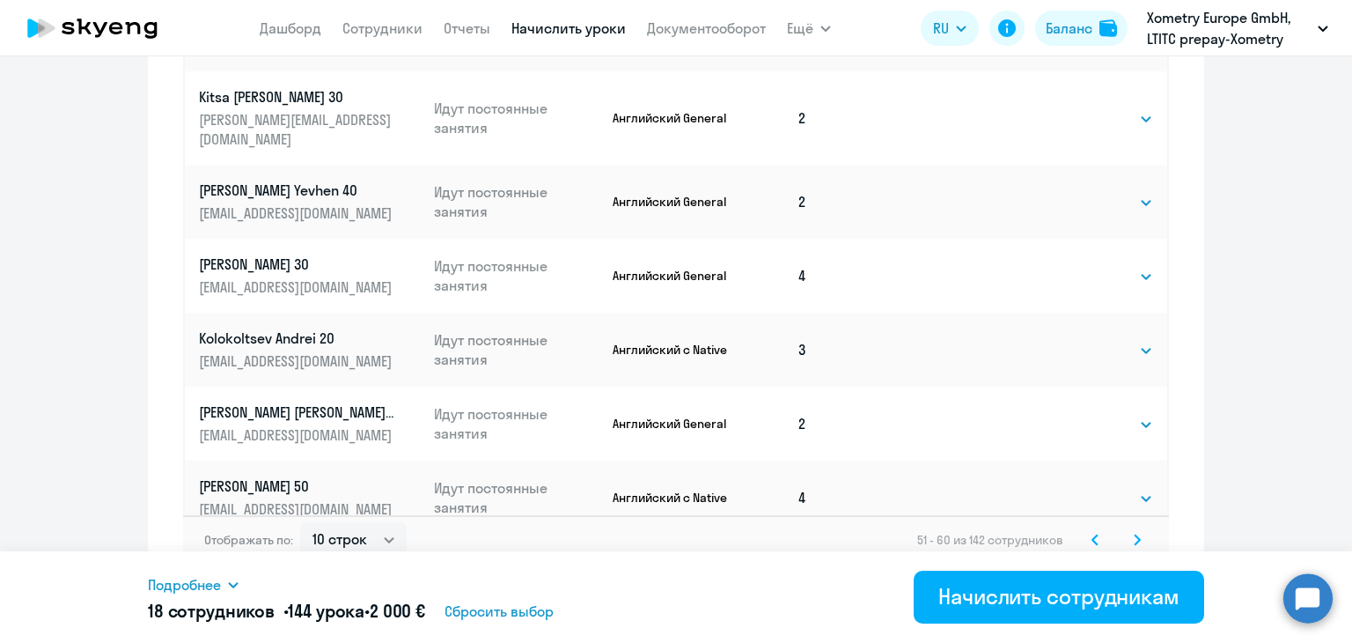
scroll to position [1132, 0]
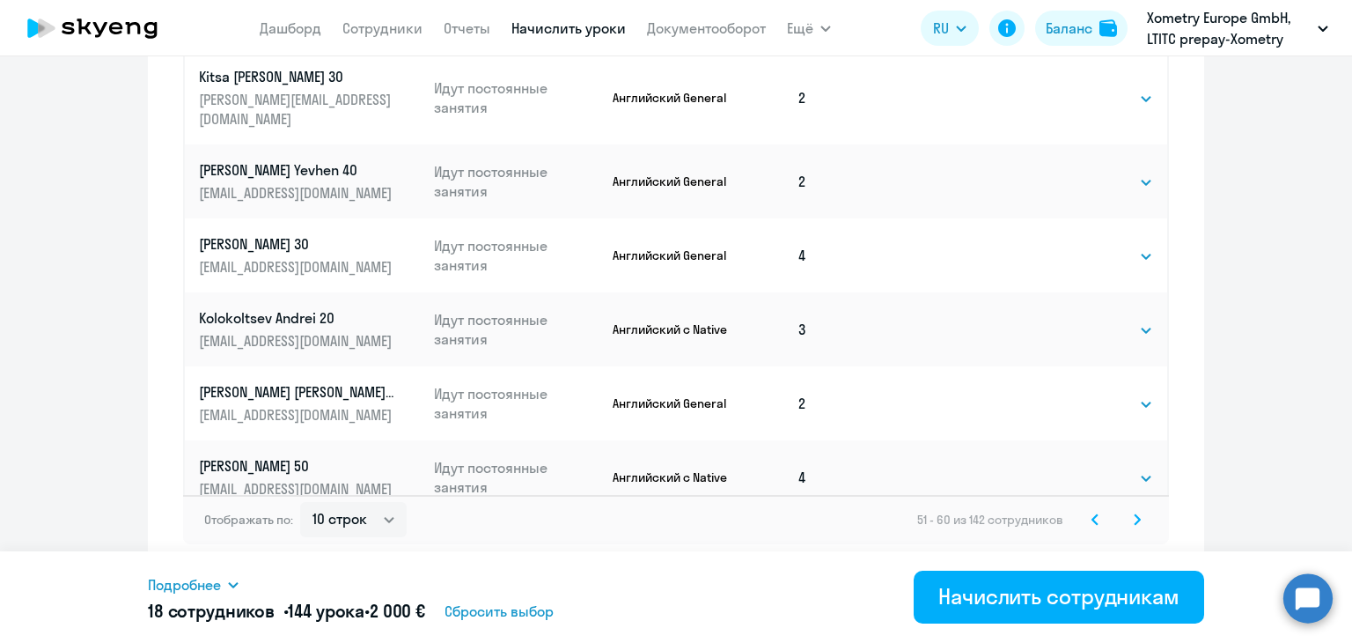
click at [1134, 522] on icon at bounding box center [1137, 519] width 7 height 12
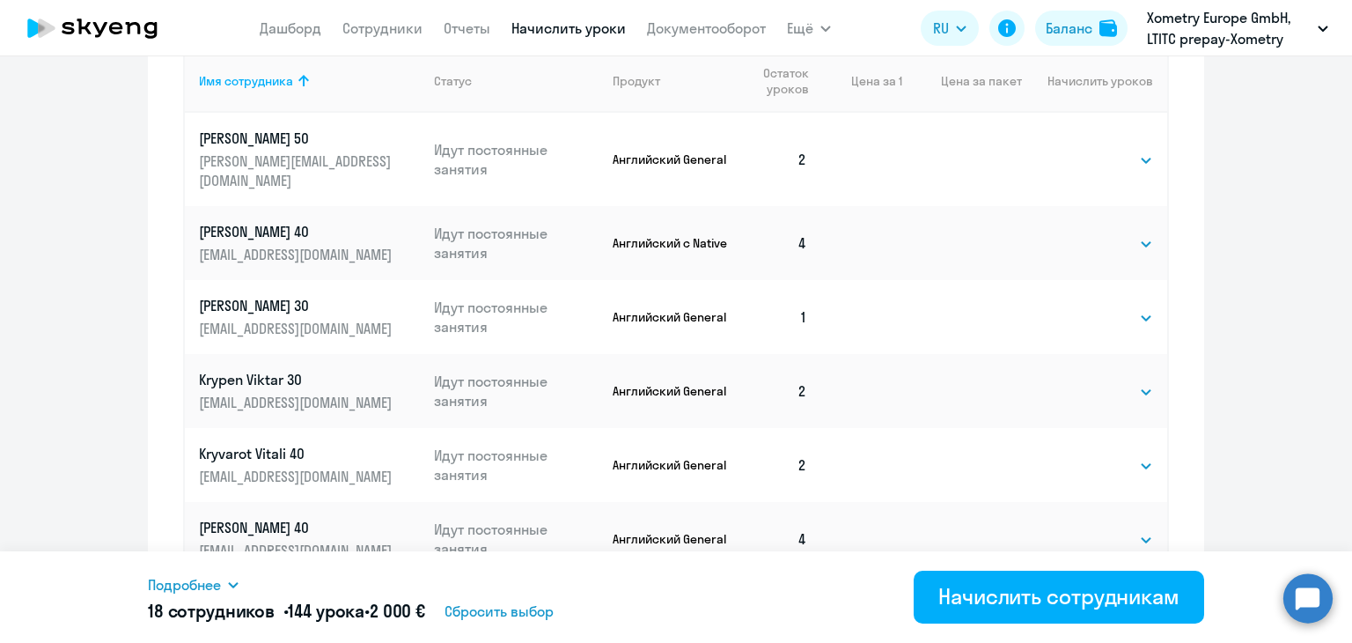
scroll to position [826, 0]
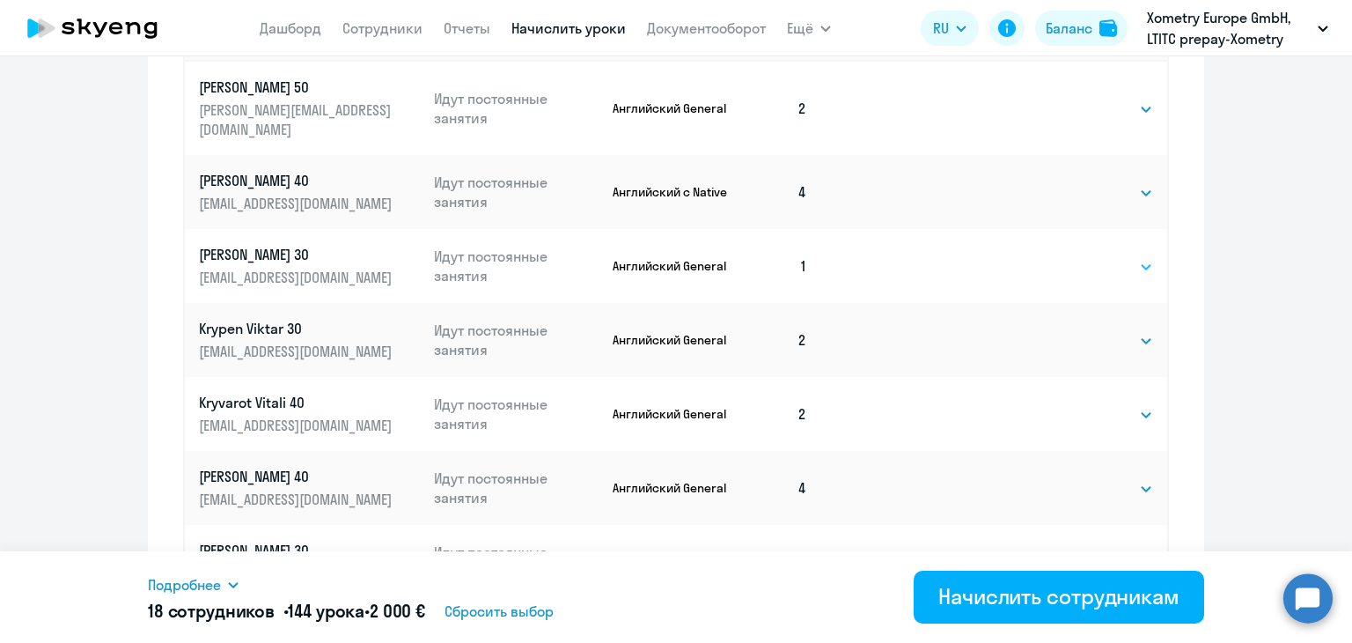
click at [1091, 256] on select "Выбрать 4 8 16 32 64" at bounding box center [1117, 266] width 72 height 21
select select "8"
click at [1081, 256] on select "Выбрать 4 8 16 32 64" at bounding box center [1117, 266] width 72 height 21
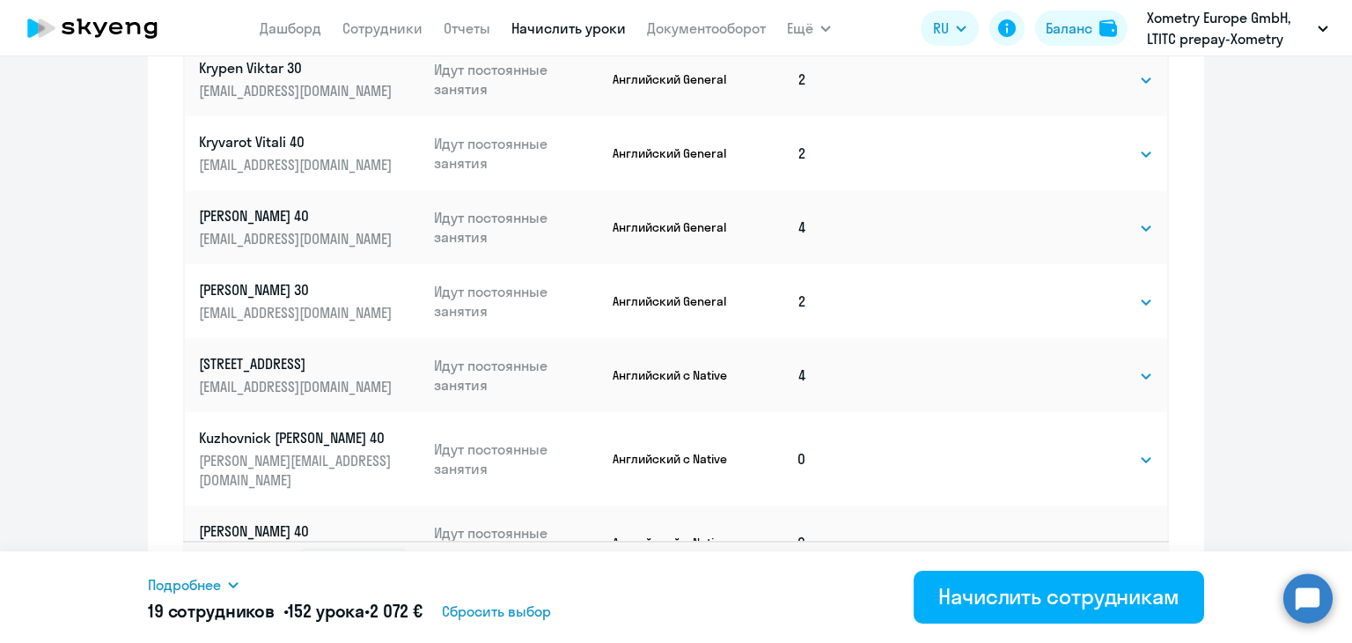
scroll to position [1132, 0]
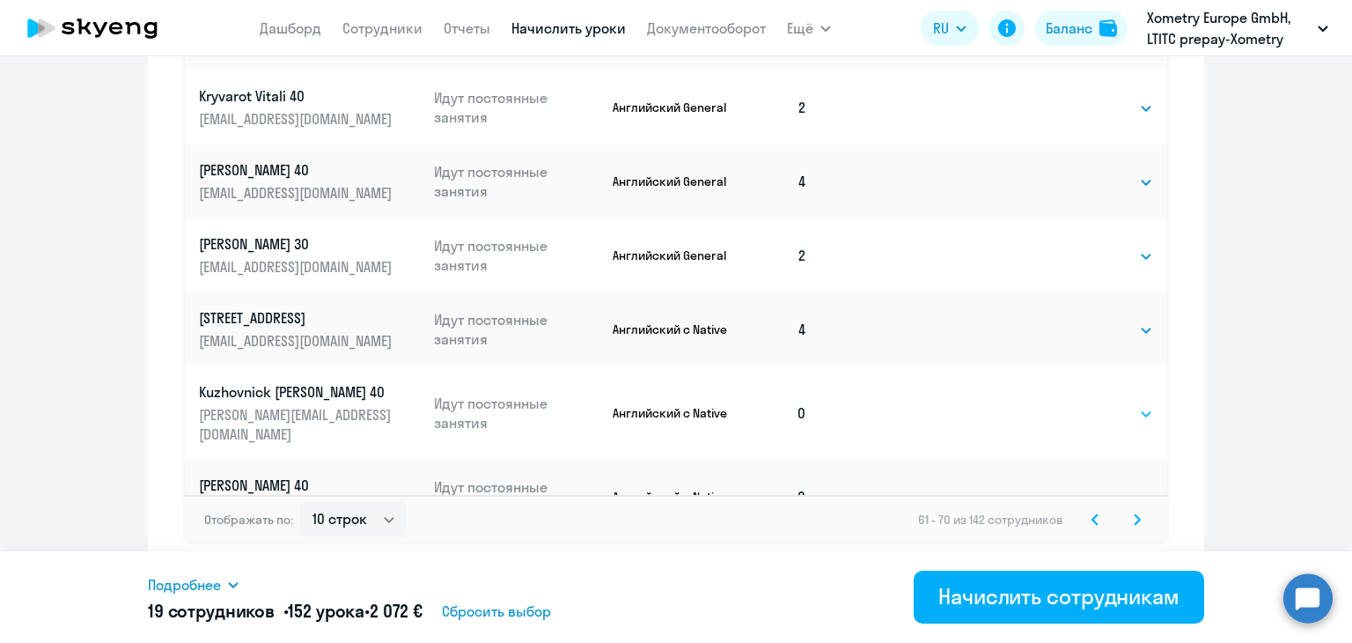
click at [1096, 403] on select "Выбрать 4 8 16 32 64" at bounding box center [1117, 413] width 72 height 21
select select "8"
click at [1081, 403] on select "Выбрать 4 8 16 32 64" at bounding box center [1117, 413] width 72 height 21
click at [1095, 471] on td "Выбрать 4 8 16 32 64 Выбрать" at bounding box center [1094, 496] width 145 height 74
click at [1086, 487] on select "Выбрать 4 8 16 32 64" at bounding box center [1117, 497] width 72 height 21
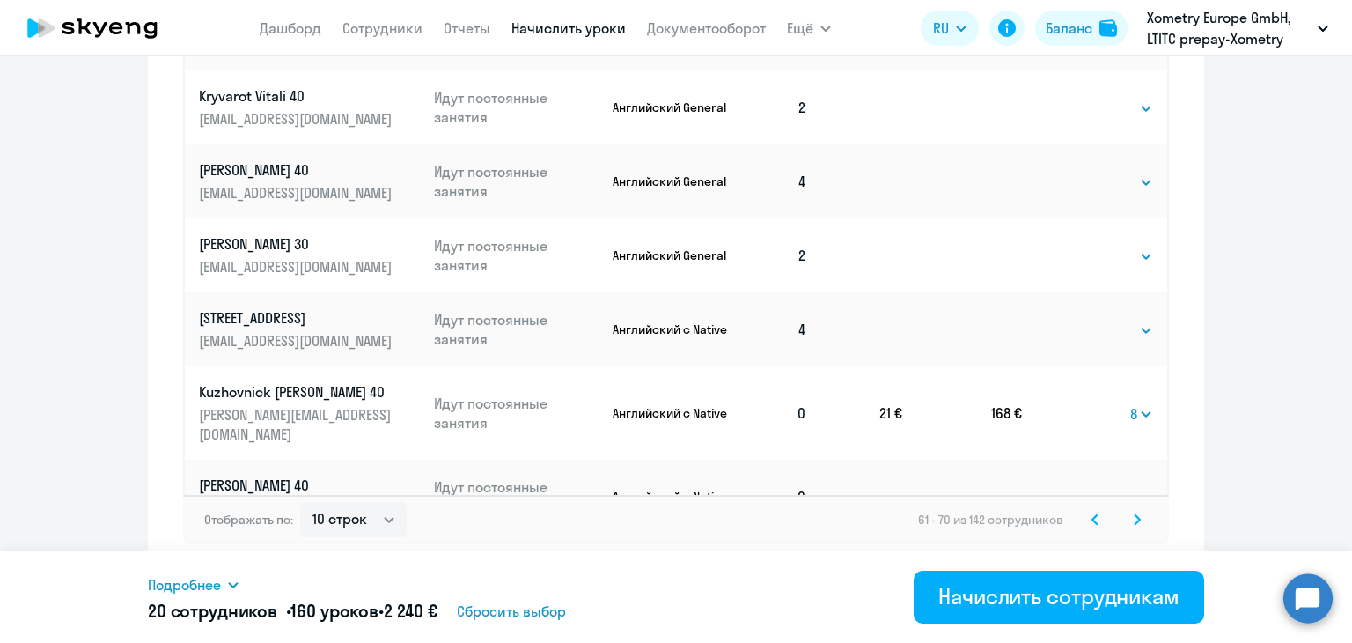
select select "8"
click at [1081, 487] on select "Выбрать 4 8 16 32 64" at bounding box center [1117, 497] width 72 height 21
click at [1137, 518] on svg-icon at bounding box center [1137, 519] width 21 height 21
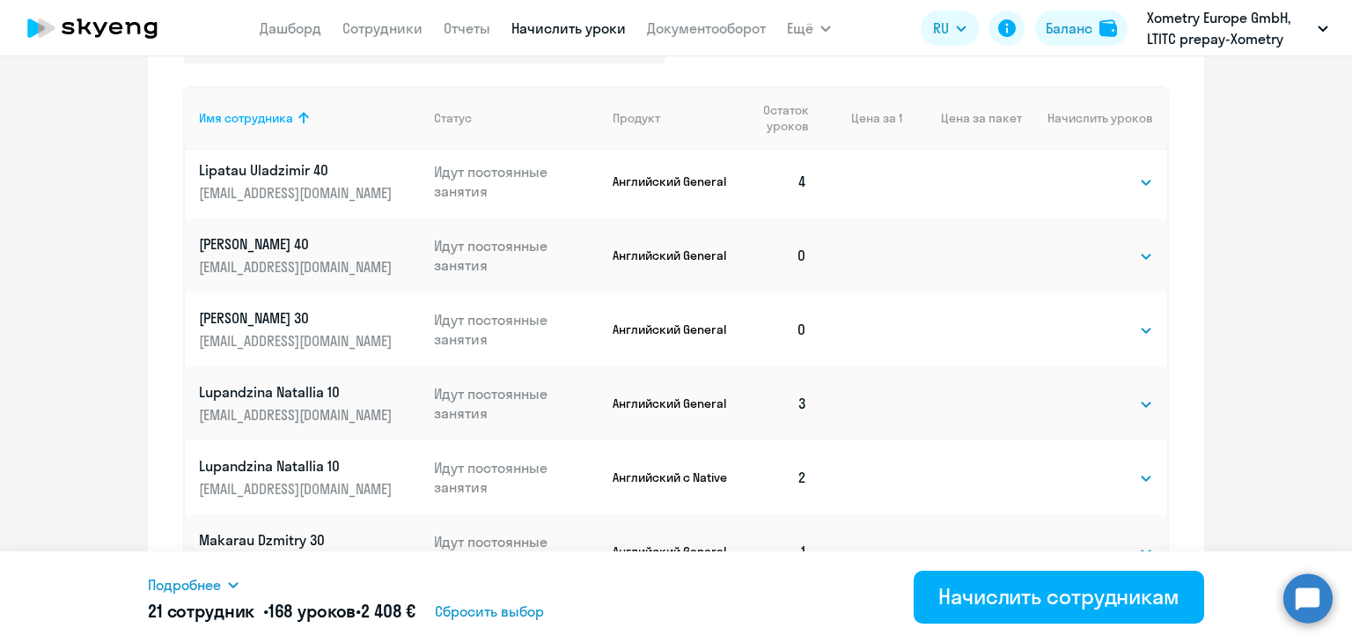
scroll to position [750, 0]
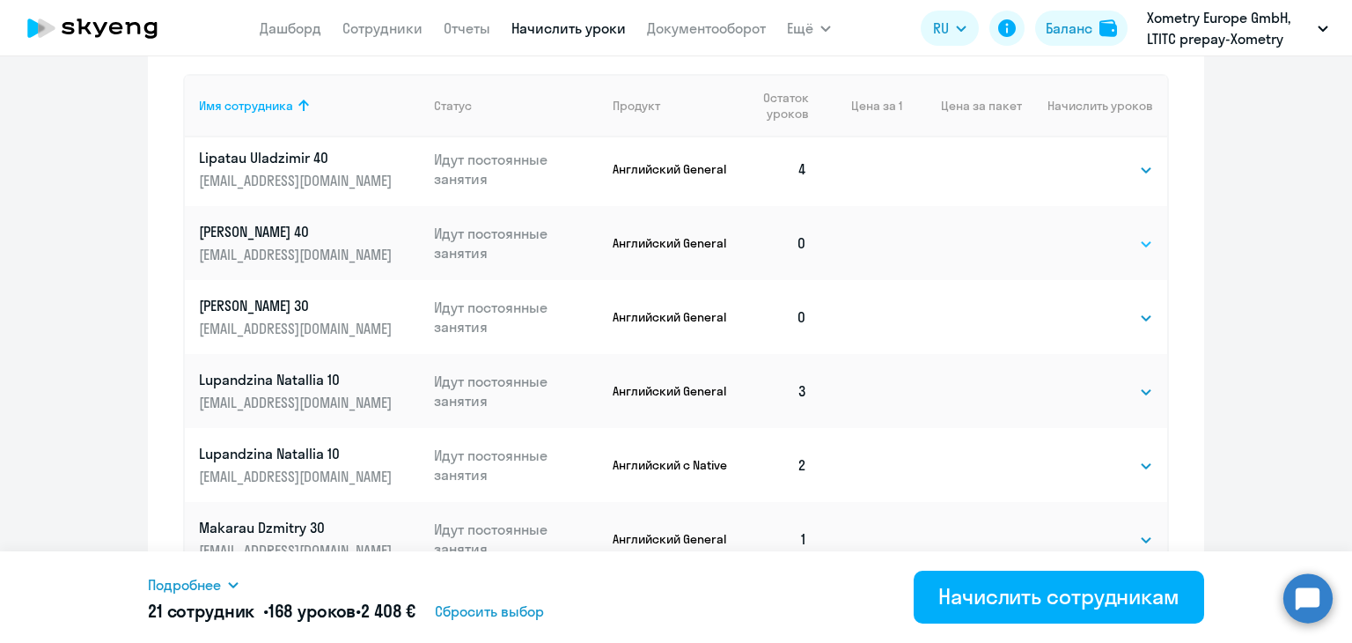
click at [1091, 236] on select "Выбрать 4 8 16 32 64" at bounding box center [1117, 243] width 72 height 21
select select "8"
click at [1081, 233] on select "Выбрать 4 8 16 32 64" at bounding box center [1117, 243] width 72 height 21
click at [1081, 311] on select "Выбрать 4 8 16 32 64" at bounding box center [1117, 317] width 72 height 21
select select "8"
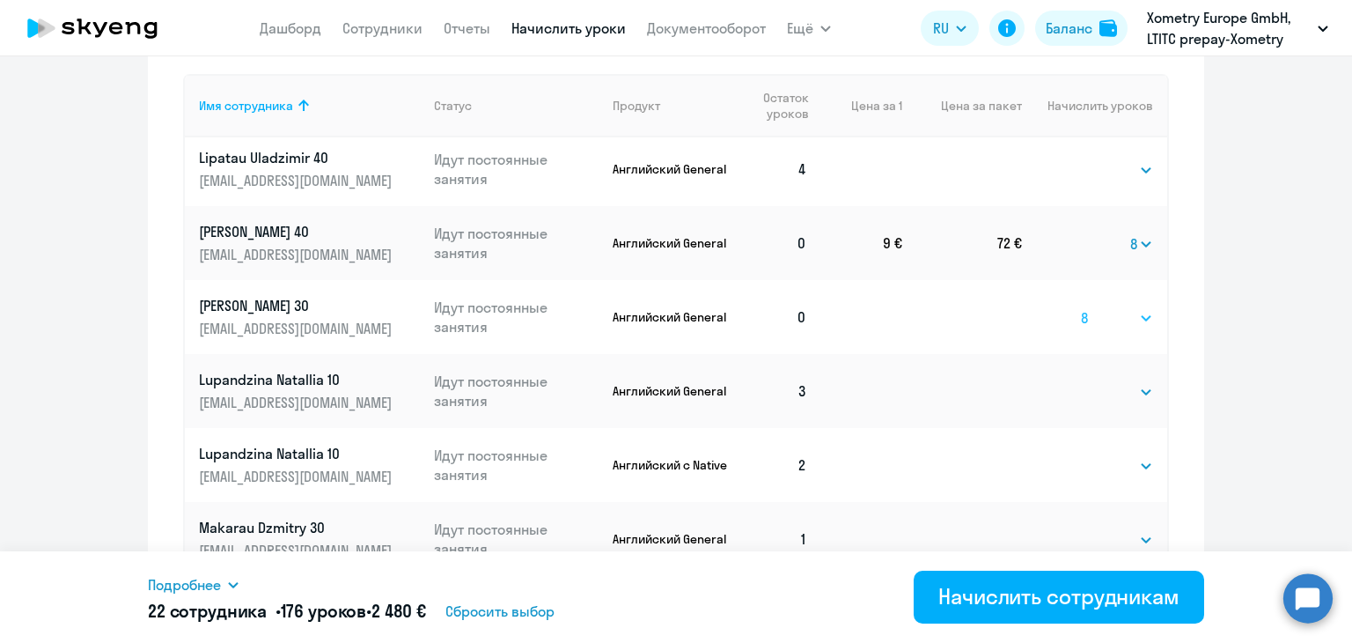
click at [1081, 307] on select "Выбрать 4 8 16 32 64" at bounding box center [1117, 317] width 72 height 21
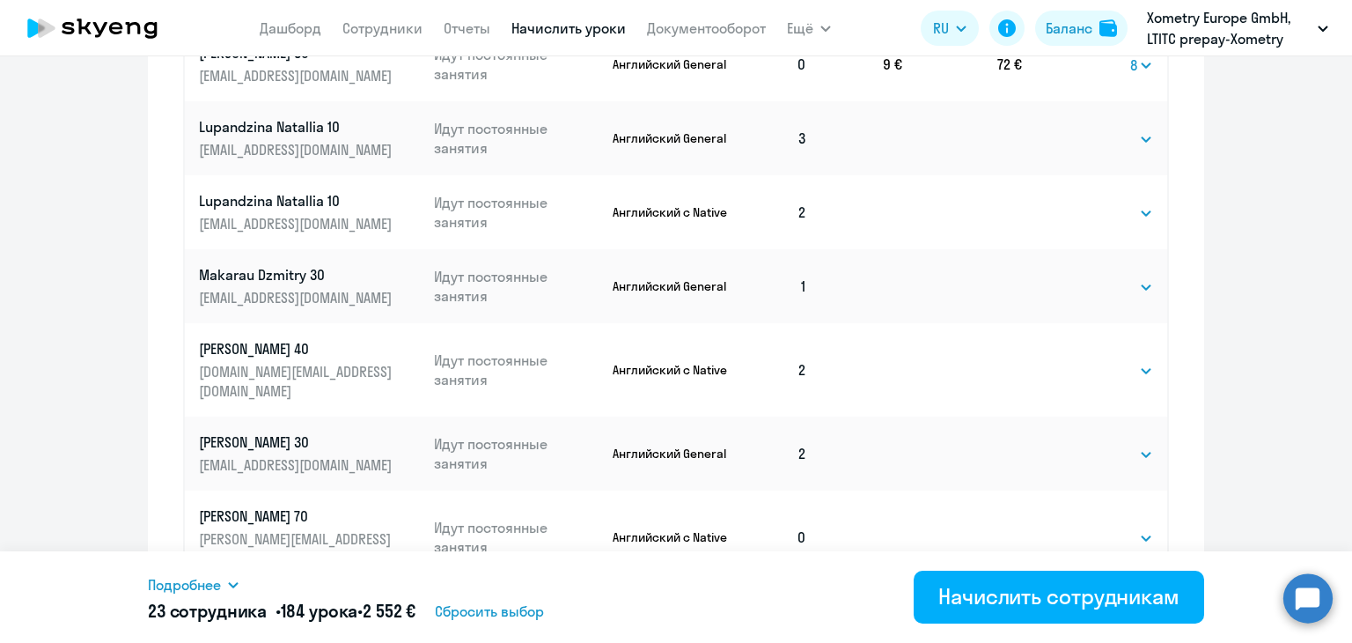
click at [1091, 300] on td "Выбрать 4 8 16 32 64 Выбрать" at bounding box center [1094, 286] width 145 height 74
click at [1084, 295] on select "Выбрать 4 8 16 32 64" at bounding box center [1117, 286] width 72 height 21
select select "8"
click at [1081, 276] on select "Выбрать 4 8 16 32 64" at bounding box center [1117, 286] width 72 height 21
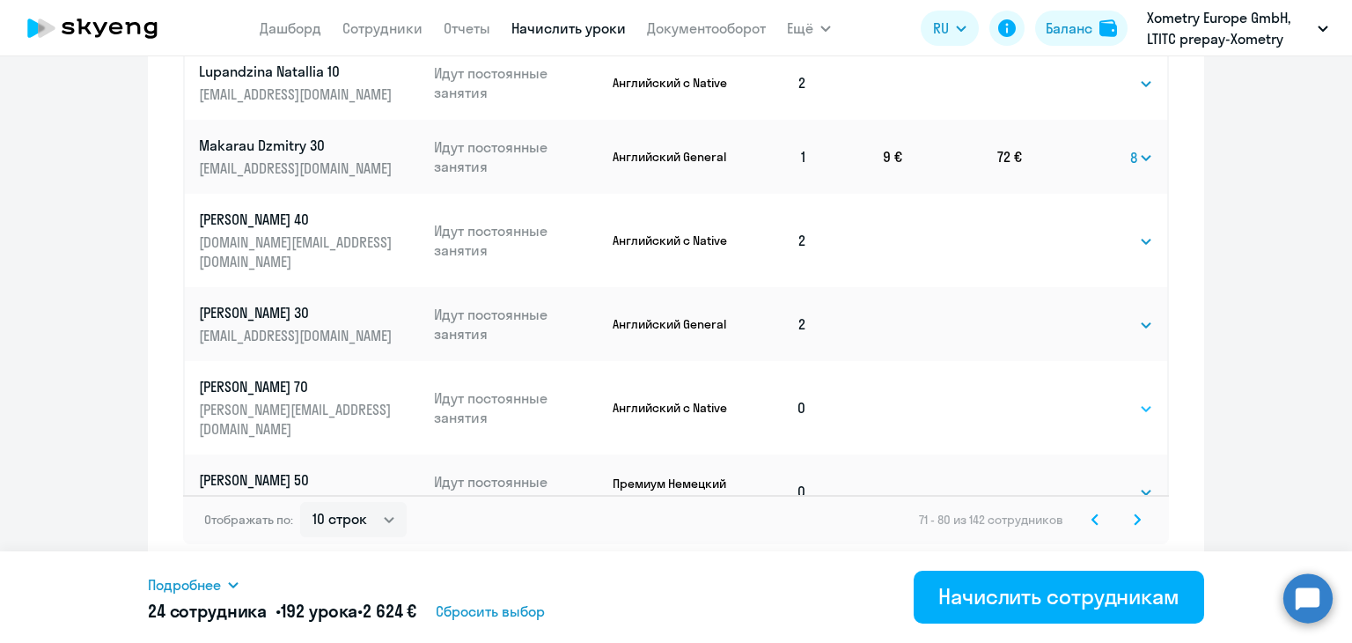
click at [1084, 398] on select "Выбрать 4 8 16 32 64" at bounding box center [1117, 408] width 72 height 21
select select "8"
click at [1081, 398] on select "Выбрать 4 8 16 32 64" at bounding box center [1117, 408] width 72 height 21
click at [1081, 481] on select "Выбрать 4 8 16 32 64" at bounding box center [1117, 491] width 72 height 21
select select "8"
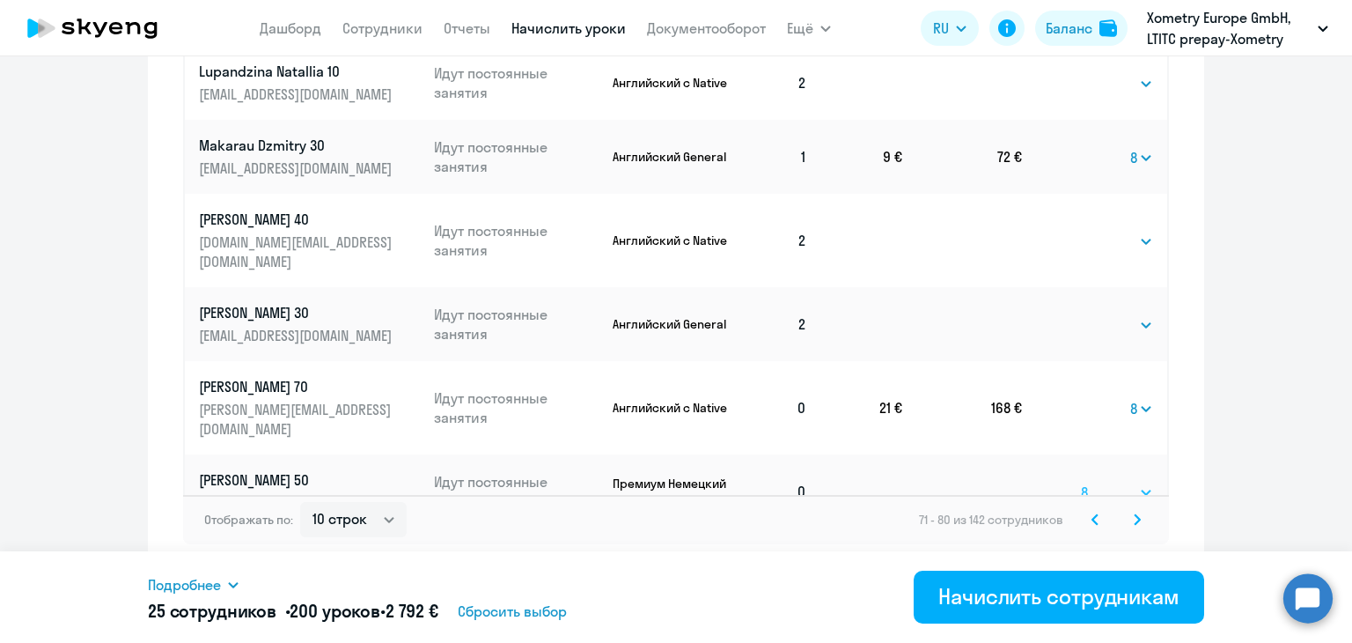
click at [1081, 481] on select "Выбрать 4 8 16 32 64" at bounding box center [1117, 491] width 72 height 21
click at [1134, 518] on svg-icon at bounding box center [1137, 519] width 21 height 21
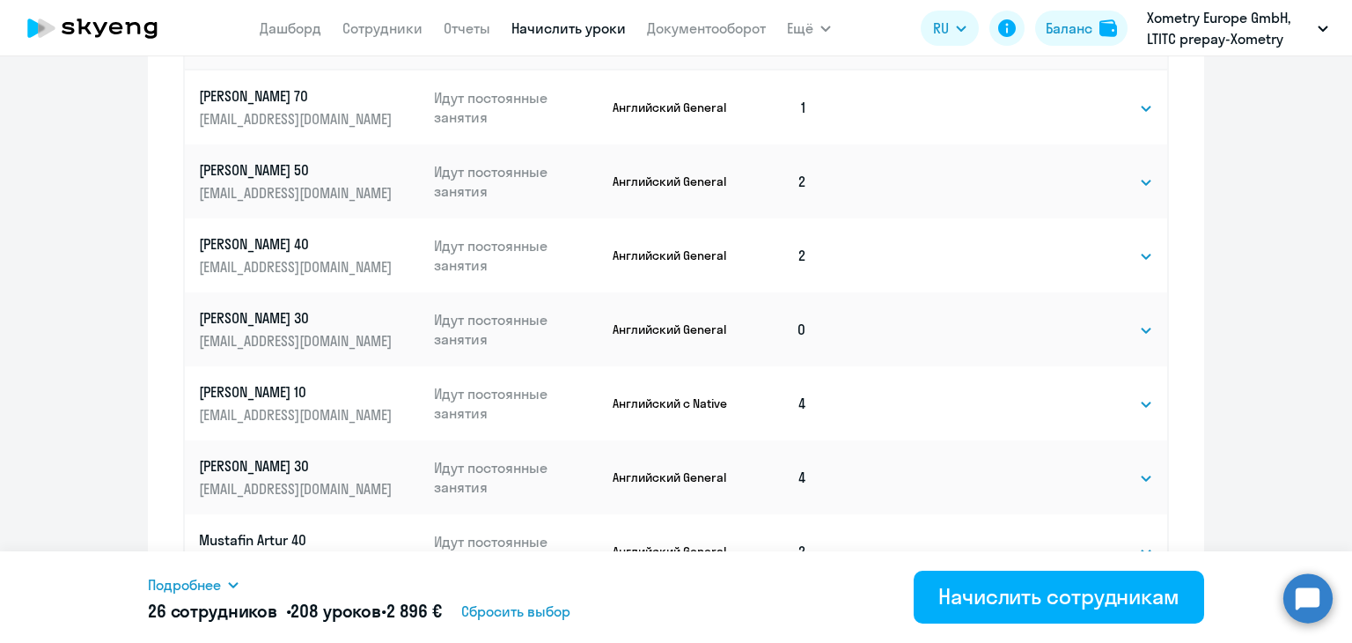
scroll to position [830, 0]
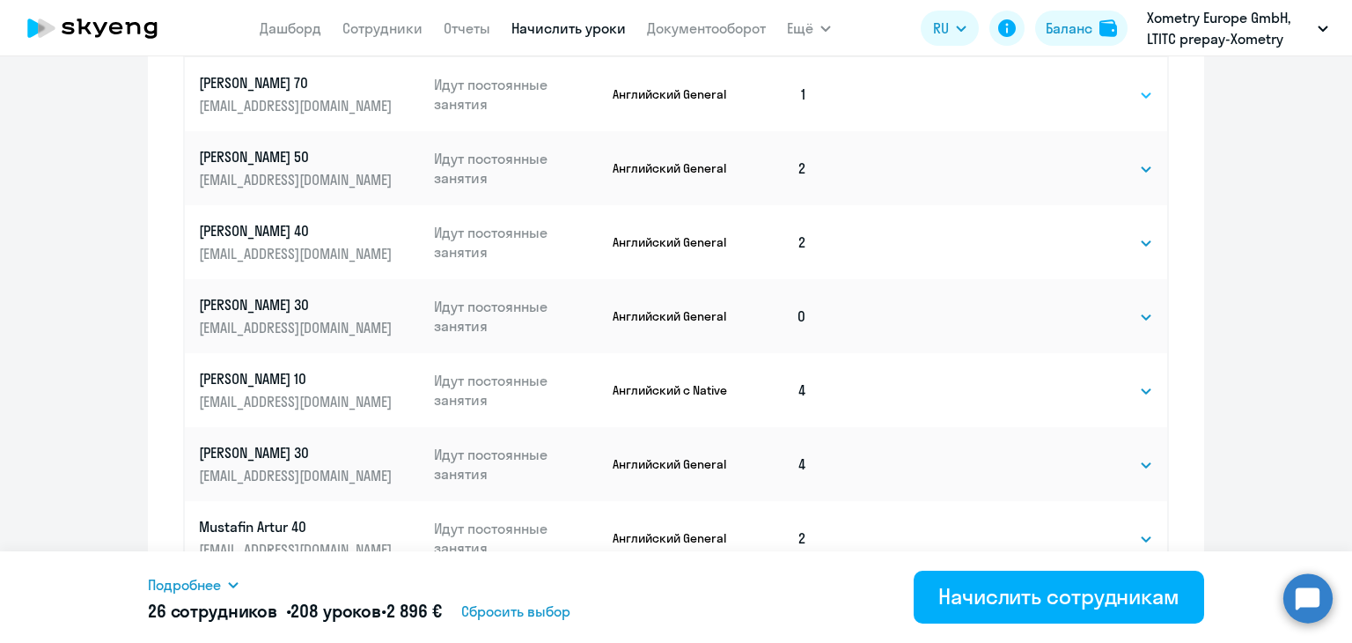
click at [1098, 93] on select "Выбрать 4 8 16 32 64" at bounding box center [1117, 94] width 72 height 21
select select "8"
click at [1081, 84] on select "Выбрать 4 8 16 32 64" at bounding box center [1117, 94] width 72 height 21
click at [1094, 309] on select "Выбрать 4 8 16 32 64" at bounding box center [1117, 316] width 72 height 21
select select "8"
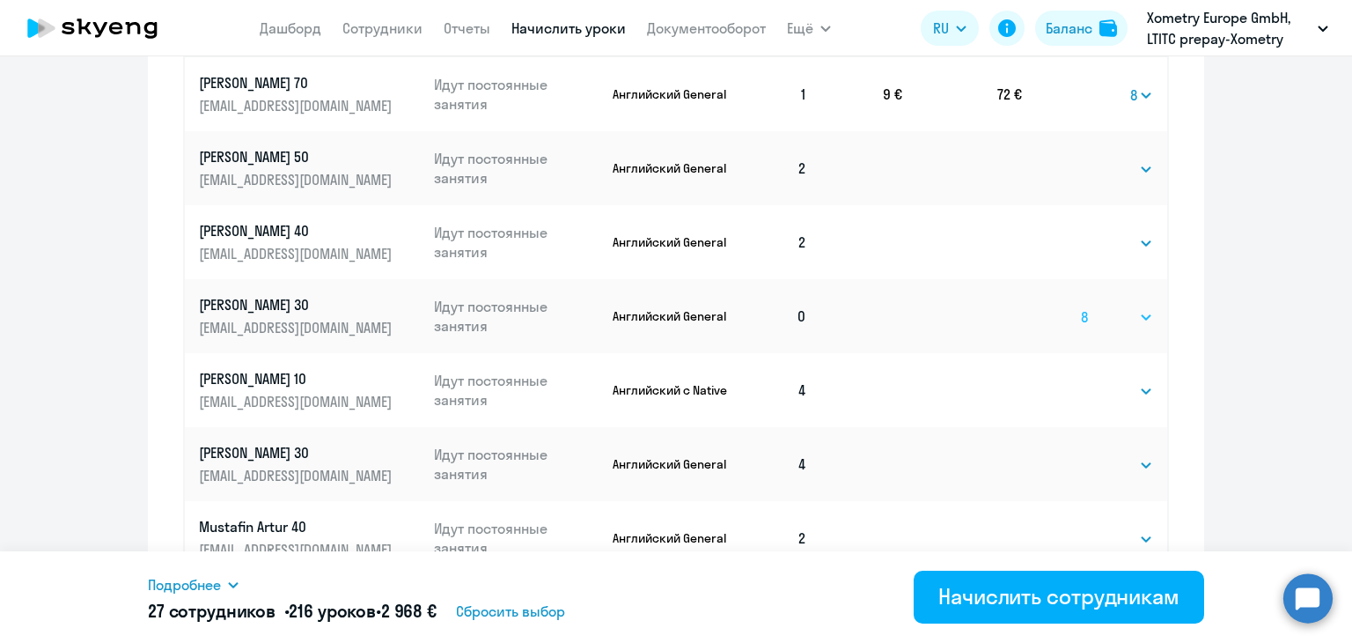
click at [1081, 306] on select "Выбрать 4 8 16 32 64" at bounding box center [1117, 316] width 72 height 21
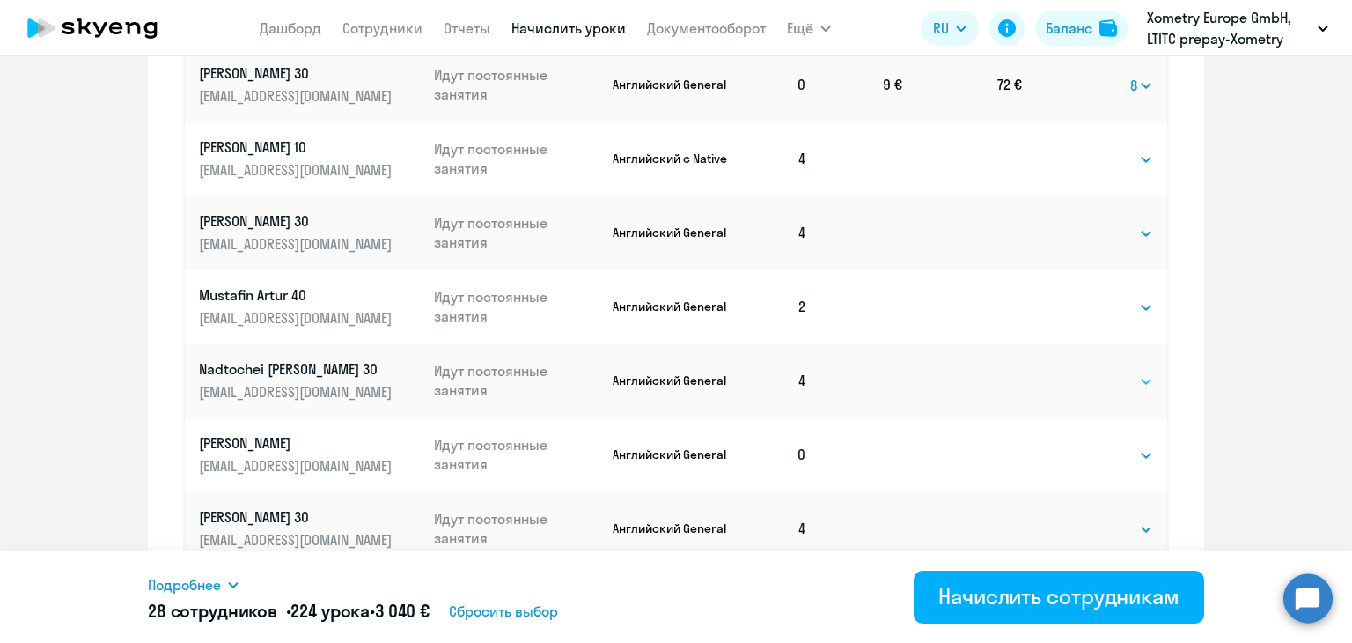
scroll to position [1132, 0]
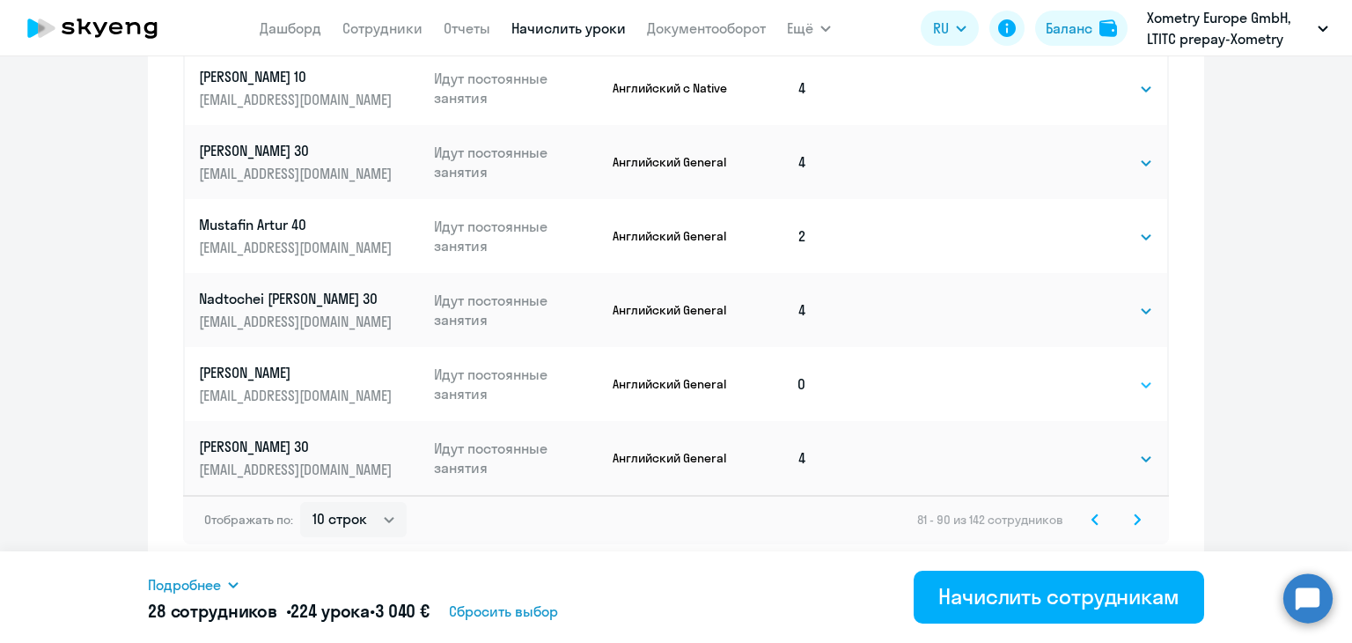
click at [1115, 381] on select "Выбрать 4 8 16 32 64" at bounding box center [1117, 384] width 72 height 21
select select "8"
click at [1081, 374] on select "Выбрать 4 8 16 32 64" at bounding box center [1117, 384] width 72 height 21
click at [1134, 518] on icon at bounding box center [1137, 519] width 7 height 12
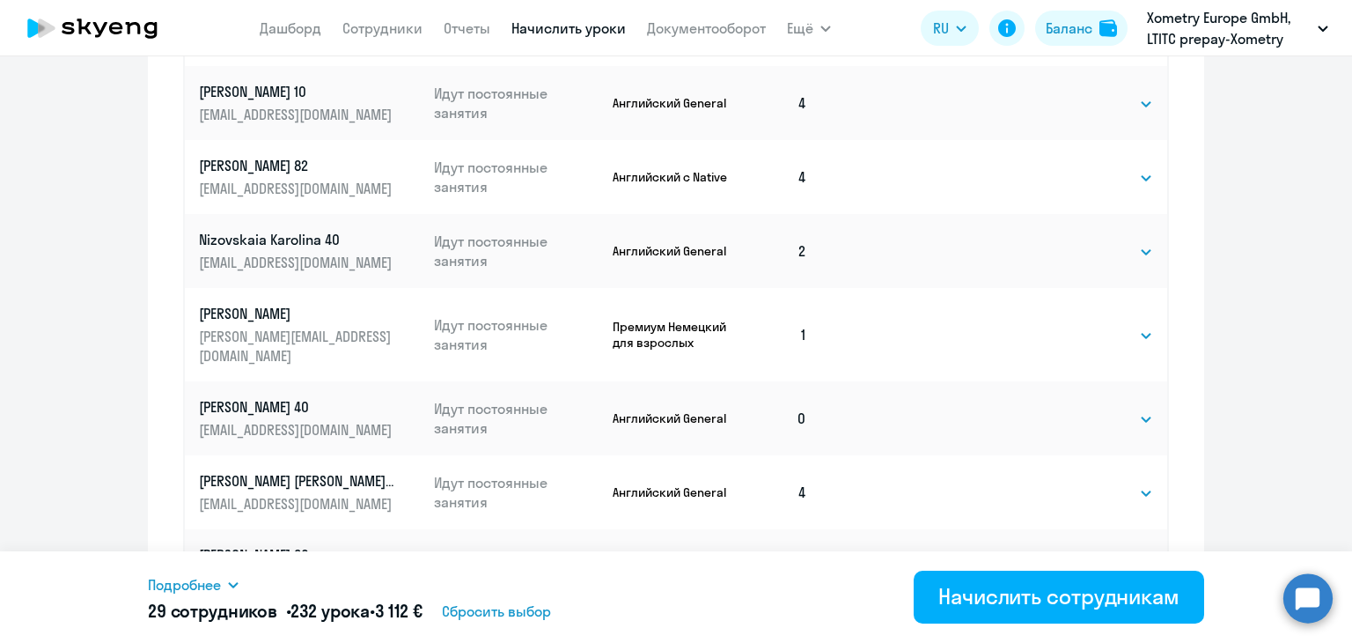
scroll to position [885, 0]
click at [1095, 339] on select "Выбрать 4 8 16 32 64" at bounding box center [1117, 334] width 72 height 21
select select "8"
click at [1081, 324] on select "Выбрать 4 8 16 32 64" at bounding box center [1117, 334] width 72 height 21
click at [1081, 413] on select "Выбрать 4 8 16 32 64" at bounding box center [1117, 418] width 72 height 21
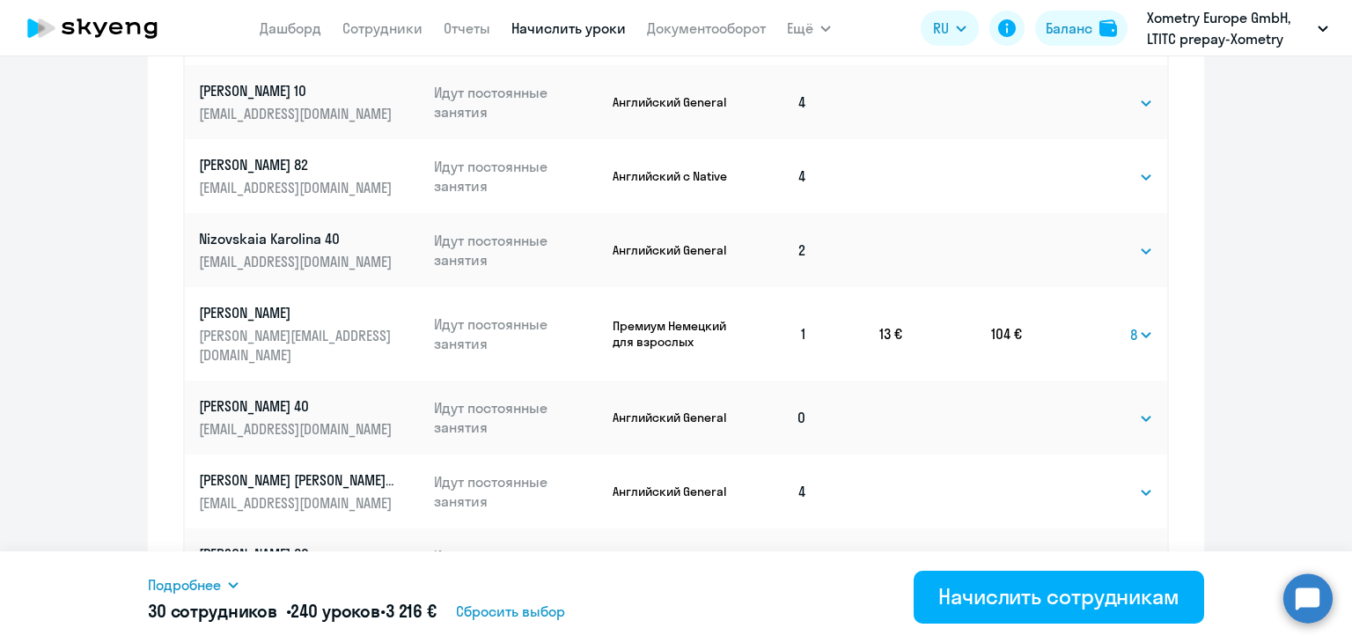
select select "8"
click at [1081, 408] on select "Выбрать 4 8 16 32 64" at bounding box center [1117, 418] width 72 height 21
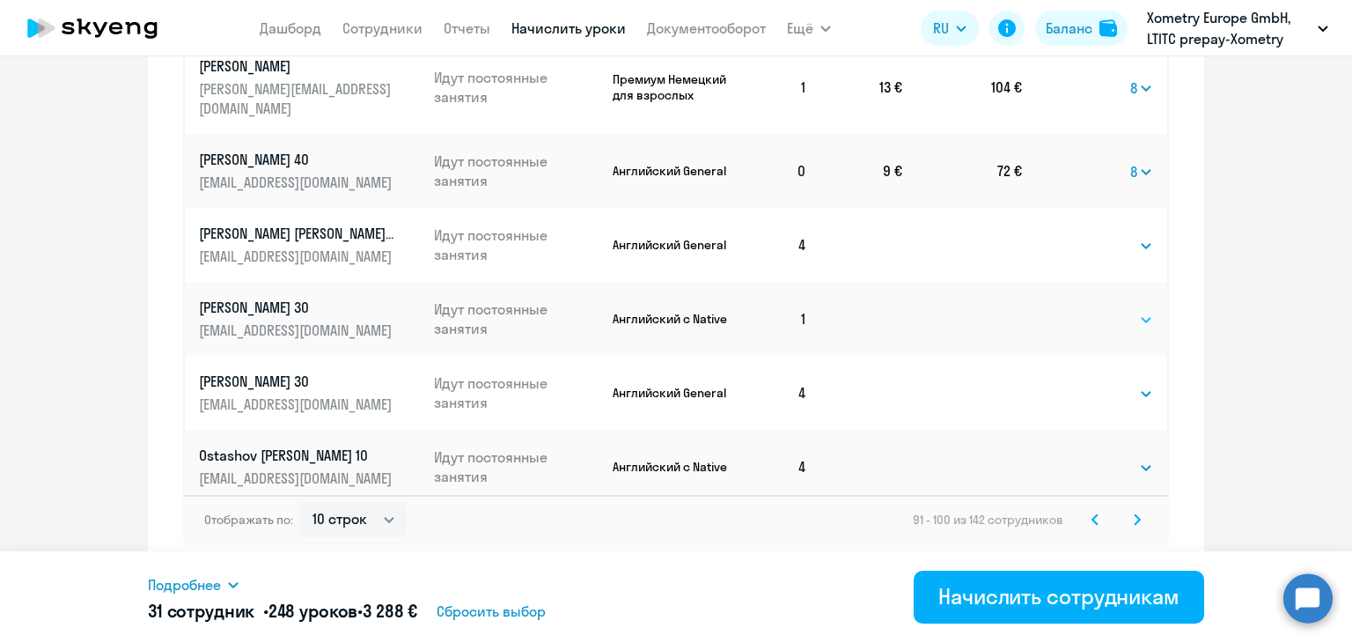
click at [1081, 311] on select "Выбрать 4 8 16 32 64" at bounding box center [1117, 319] width 72 height 21
select select "8"
click at [1081, 309] on select "Выбрать 4 8 16 32 64" at bounding box center [1117, 319] width 72 height 21
click at [1127, 520] on svg-icon at bounding box center [1137, 519] width 21 height 21
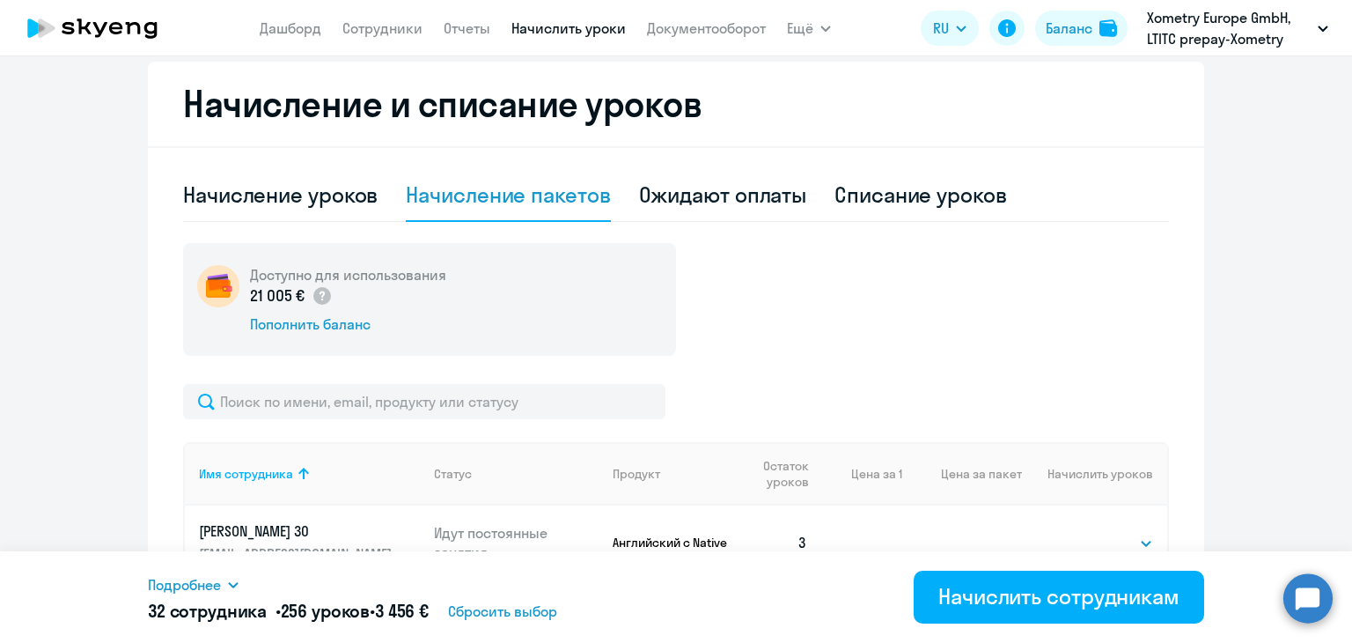
scroll to position [678, 0]
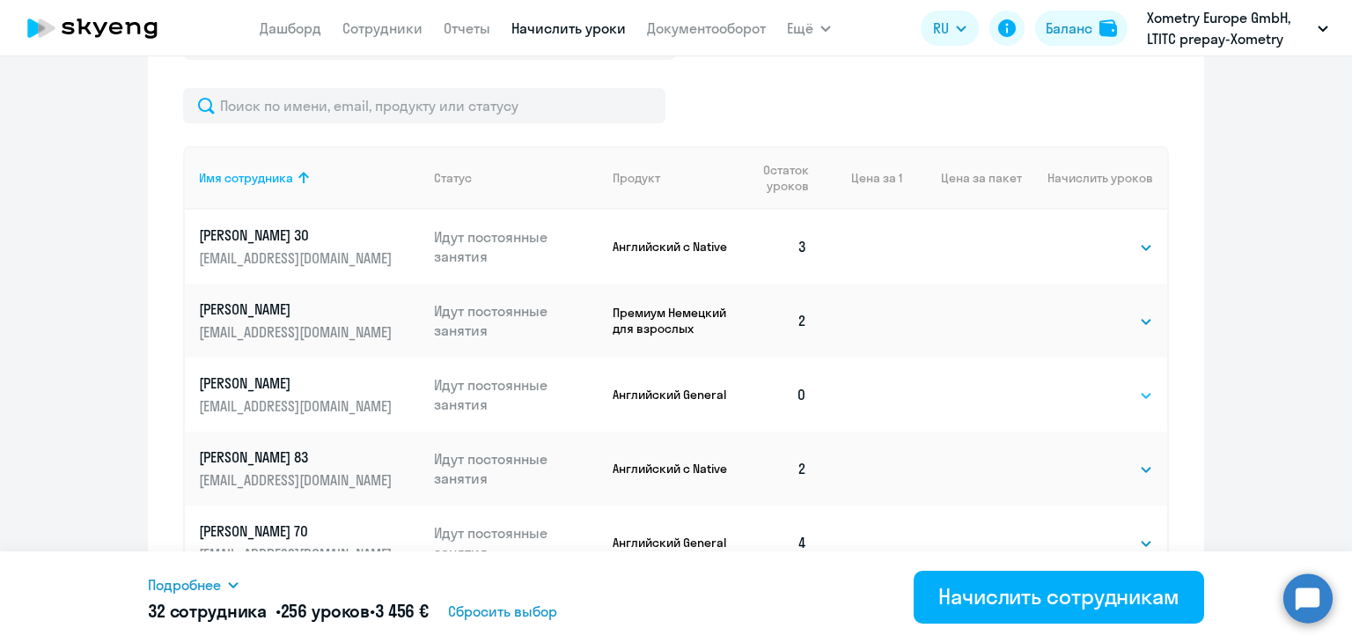
click at [1102, 390] on select "Выбрать 4 8 16 32 64" at bounding box center [1117, 395] width 72 height 21
select select "8"
click at [1081, 385] on select "Выбрать 4 8 16 32 64" at bounding box center [1117, 395] width 72 height 21
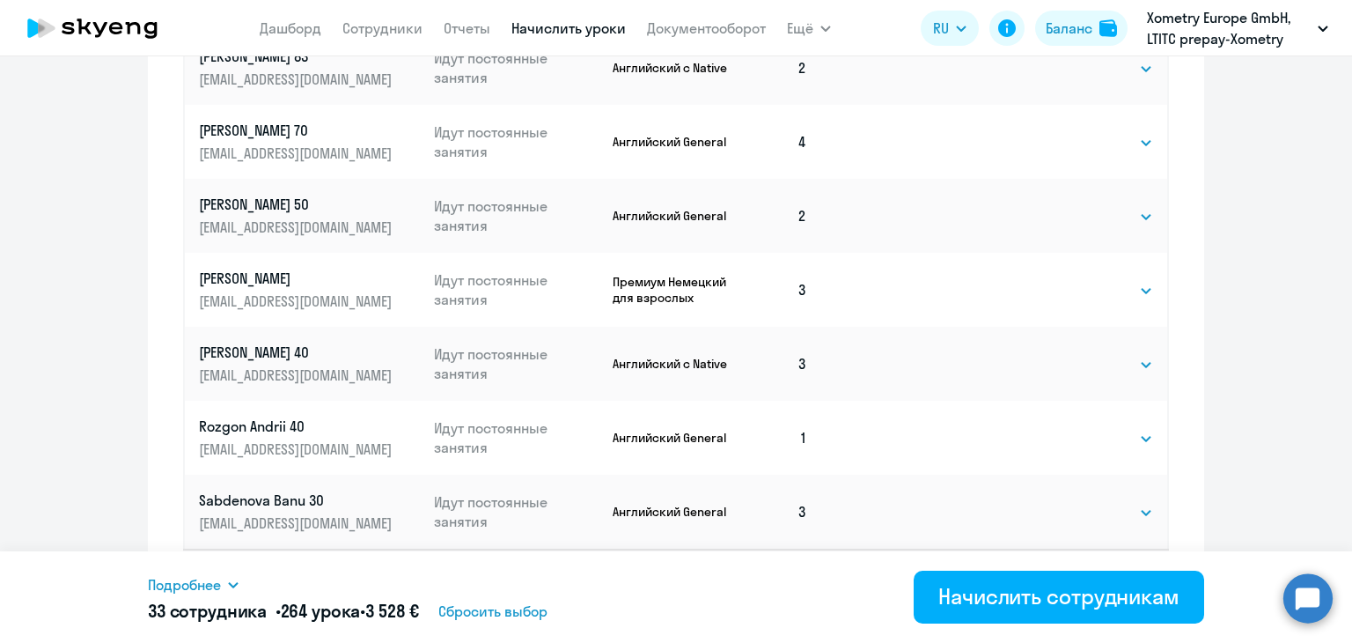
scroll to position [1132, 0]
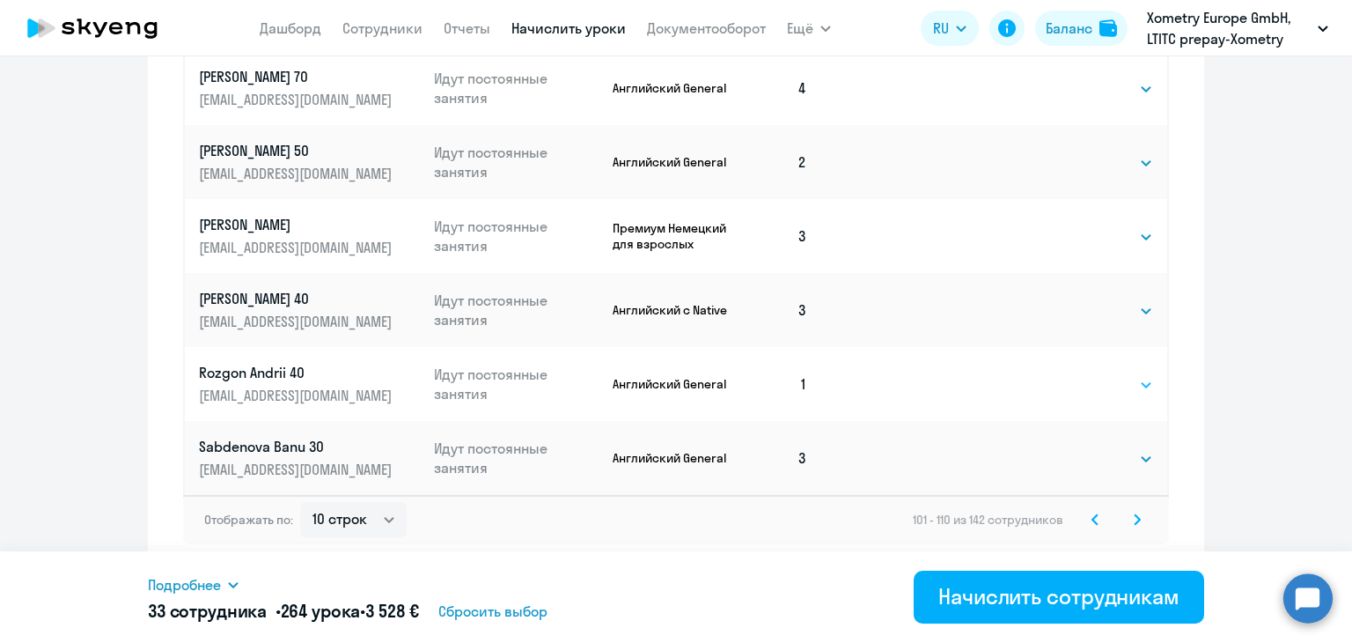
click at [1116, 384] on select "Выбрать 4 8 16 32 64" at bounding box center [1117, 384] width 72 height 21
select select "8"
click at [1081, 374] on select "Выбрать 4 8 16 32 64" at bounding box center [1117, 384] width 72 height 21
click at [1135, 518] on icon at bounding box center [1137, 519] width 5 height 10
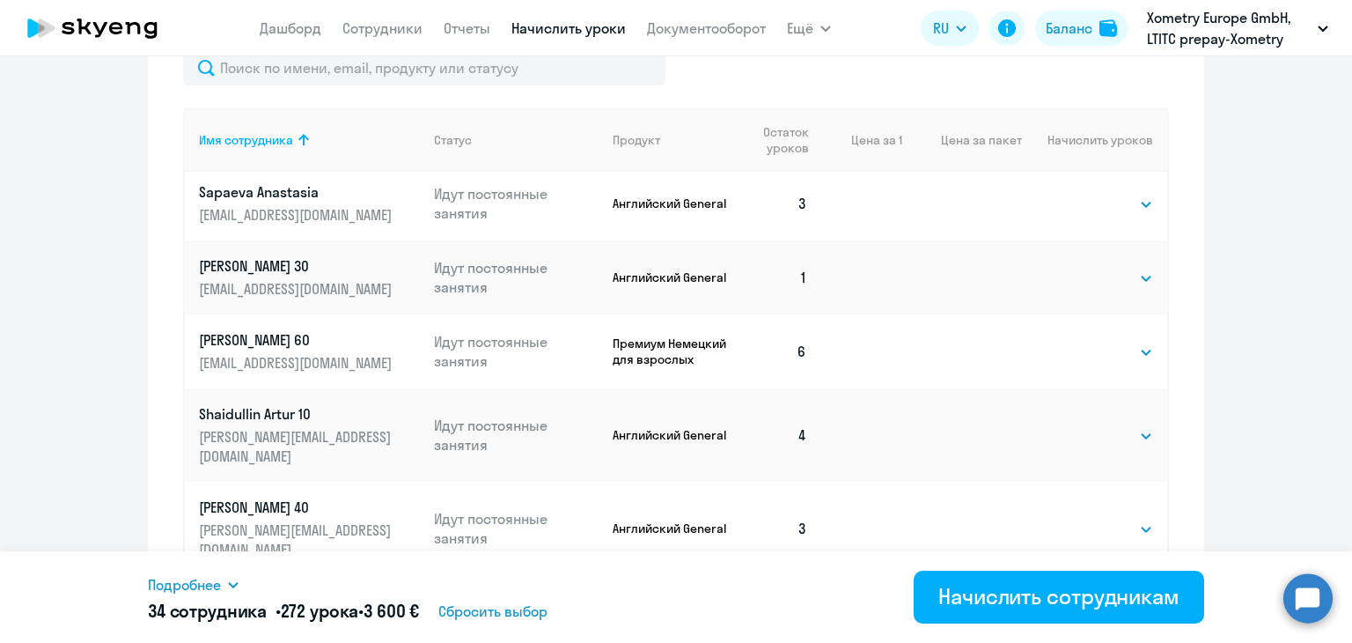
scroll to position [721, 0]
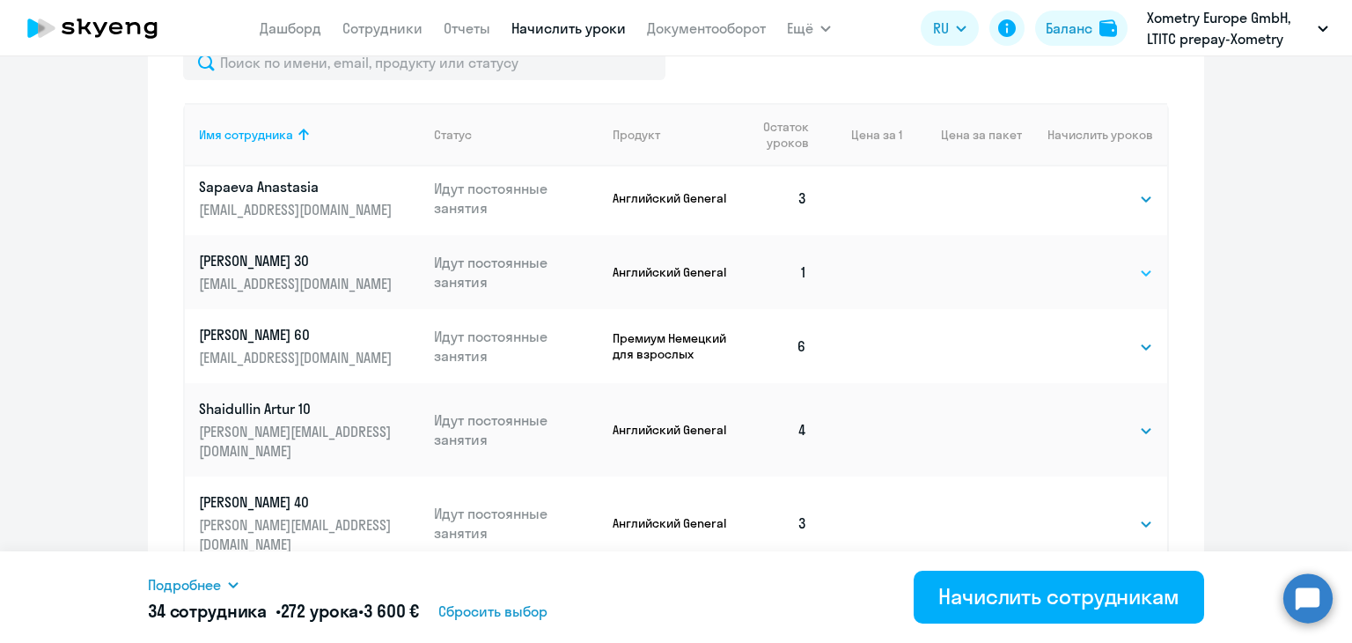
click at [1099, 269] on select "Выбрать 4 8 16 32 64" at bounding box center [1117, 272] width 72 height 21
select select "8"
click at [1081, 262] on select "Выбрать 4 8 16 32 64" at bounding box center [1117, 272] width 72 height 21
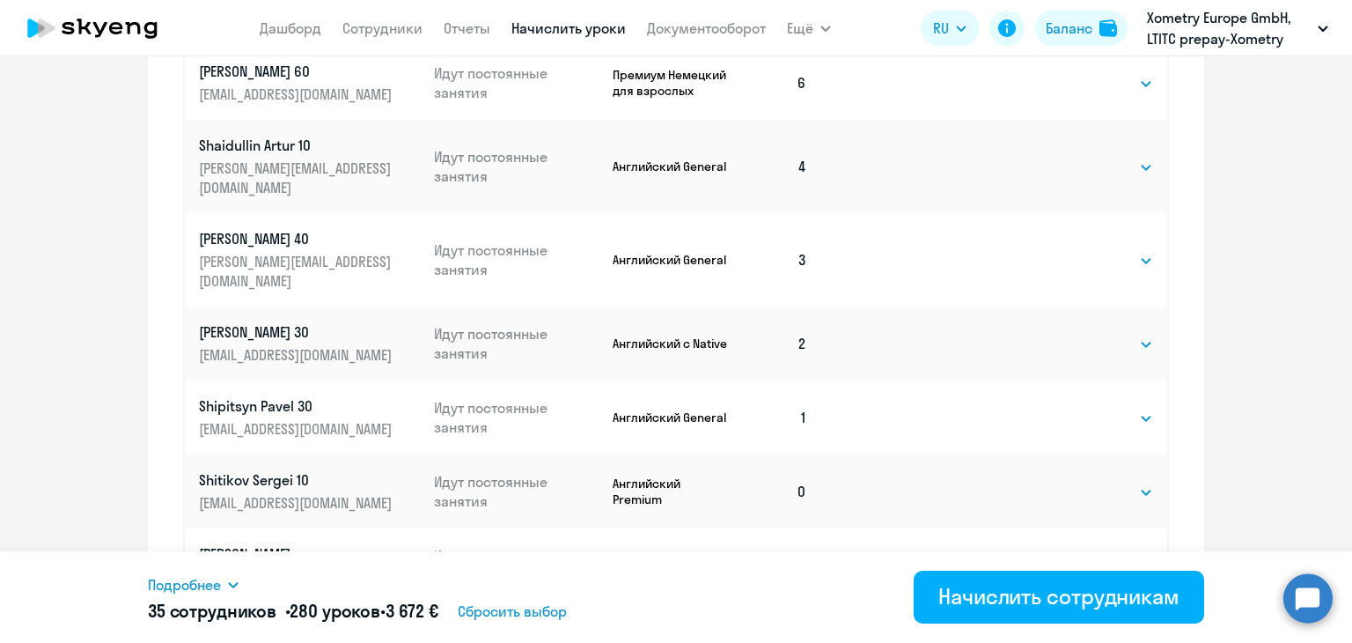
scroll to position [985, 0]
click at [1093, 407] on select "Выбрать 4 8 16 32 64" at bounding box center [1117, 417] width 72 height 21
select select "8"
click at [1081, 407] on select "Выбрать 4 8 16 32 64" at bounding box center [1117, 417] width 72 height 21
click at [1072, 468] on td "Выбрать 4 8 16 32 64 Выбрать" at bounding box center [1094, 490] width 145 height 74
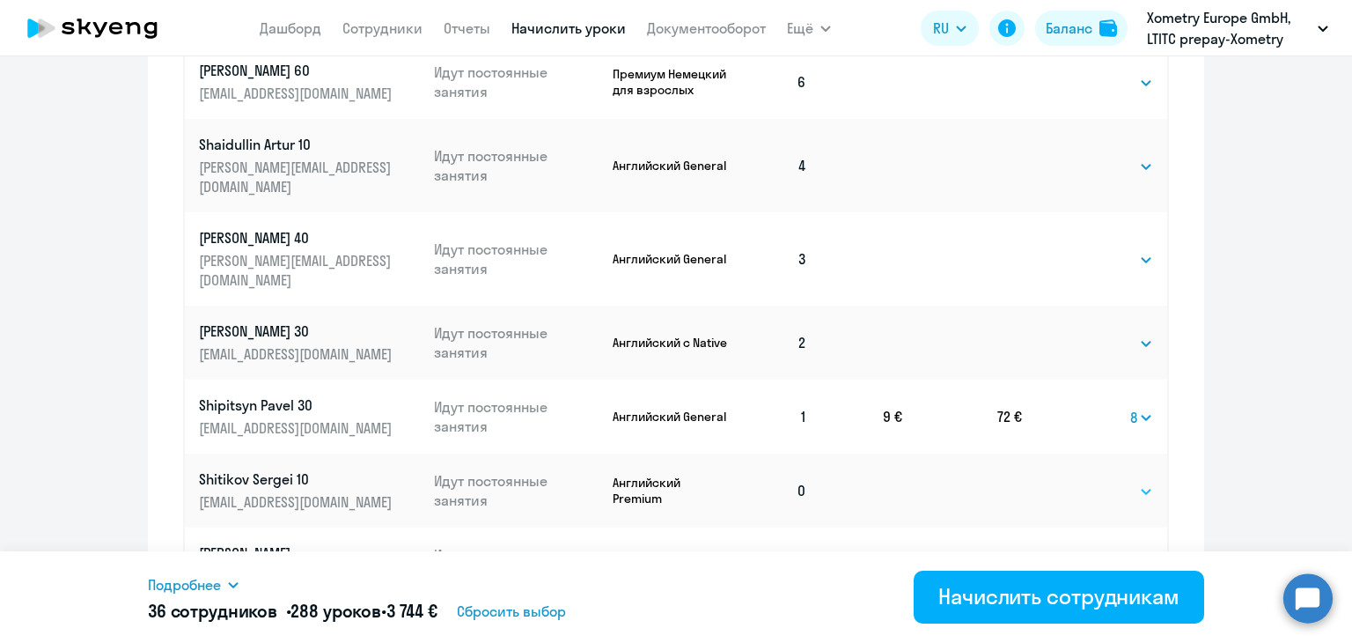
click at [1081, 481] on select "Выбрать 4 8 16 32 64" at bounding box center [1117, 491] width 72 height 21
select select "8"
click at [1081, 481] on select "Выбрать 4 8 16 32 64" at bounding box center [1117, 491] width 72 height 21
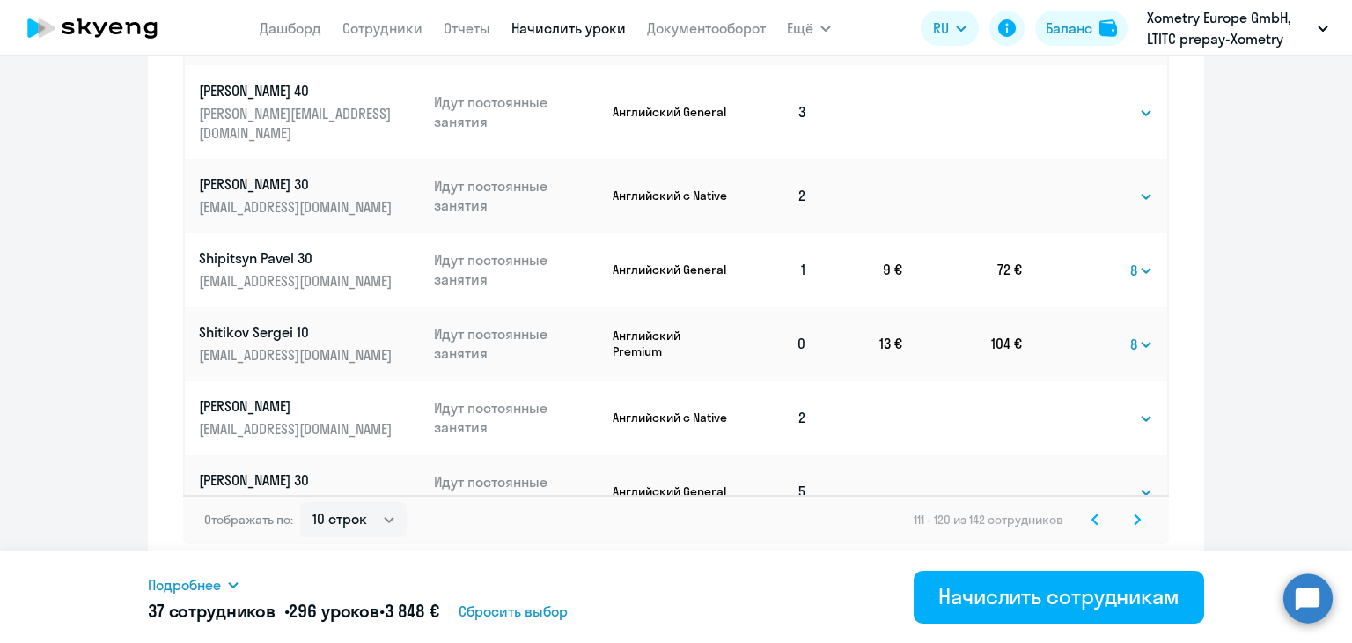
click at [1135, 518] on svg-icon at bounding box center [1137, 519] width 21 height 21
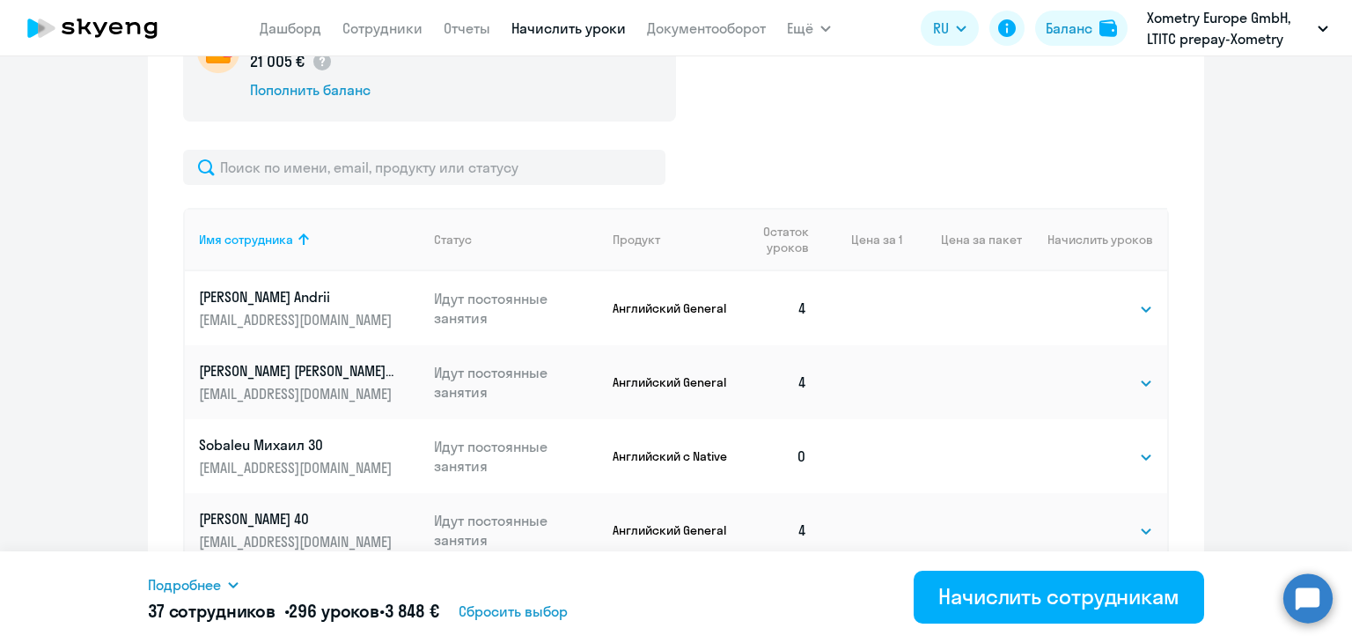
scroll to position [618, 0]
click at [1120, 451] on select "Выбрать 4 8 16 32 64" at bounding box center [1117, 454] width 72 height 21
select select "8"
click at [1081, 444] on select "Выбрать 4 8 16 32 64" at bounding box center [1117, 454] width 72 height 21
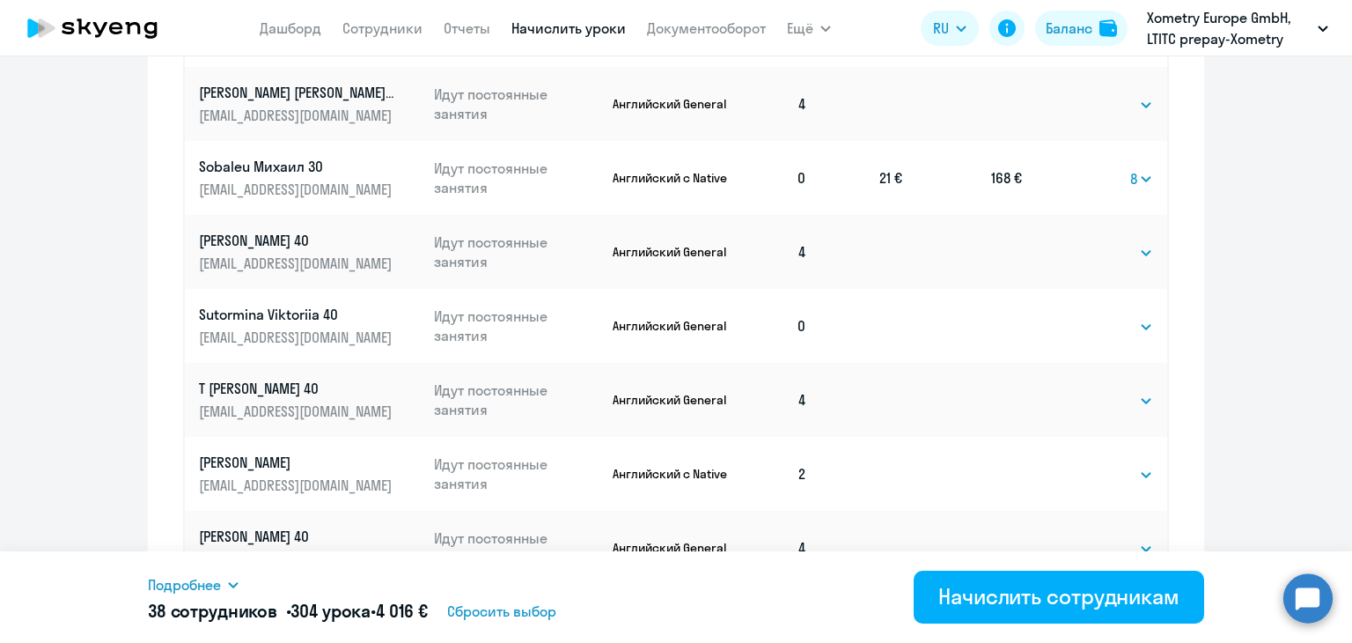
scroll to position [908, 0]
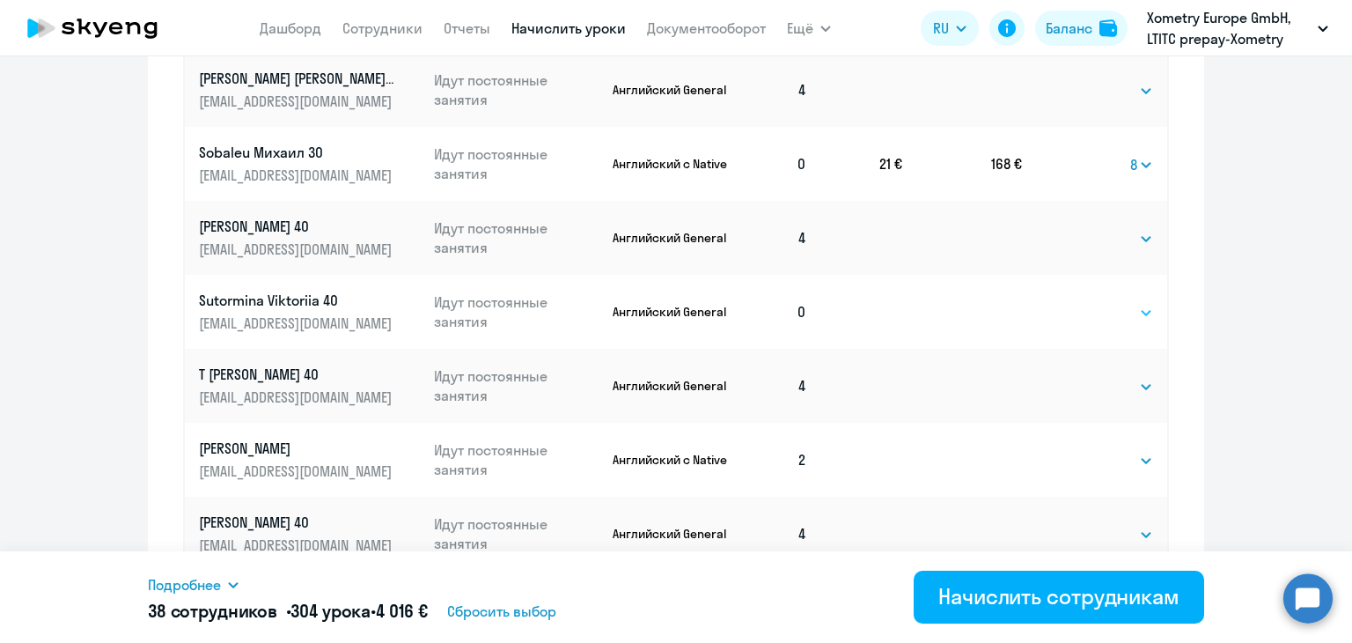
click at [1088, 314] on select "Выбрать 4 8 16 32 64" at bounding box center [1117, 312] width 72 height 21
select select "8"
click at [1081, 302] on select "Выбрать 4 8 16 32 64" at bounding box center [1117, 312] width 72 height 21
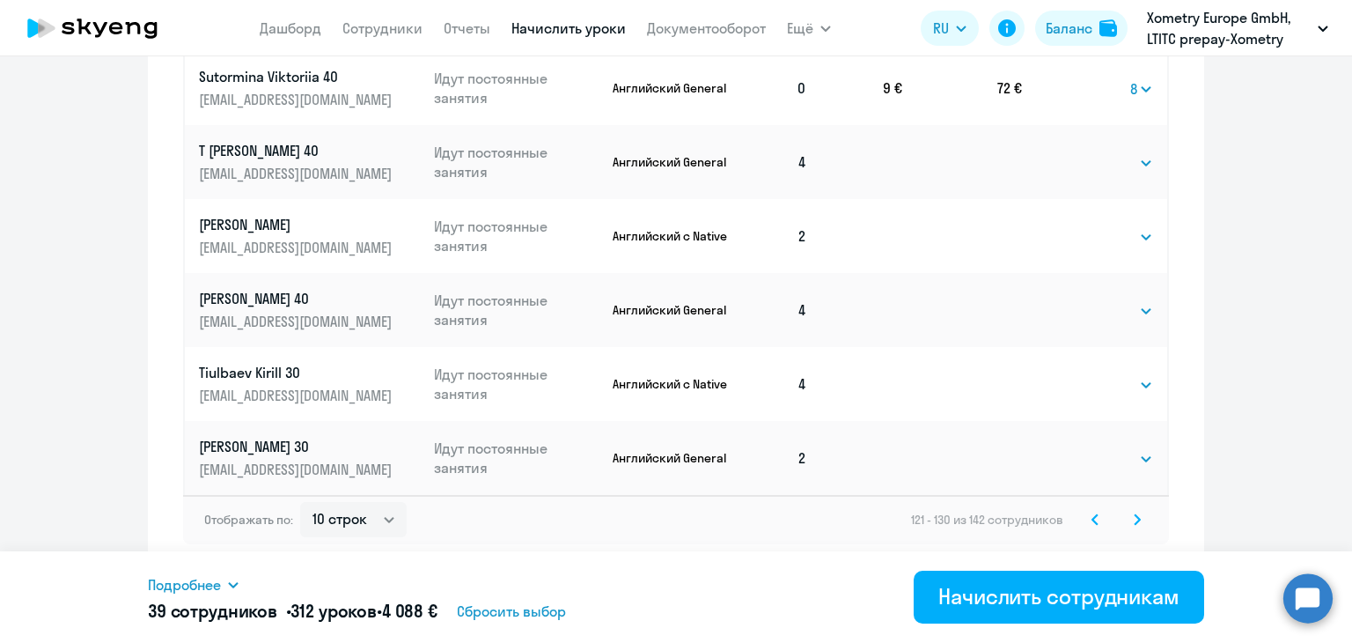
click at [1135, 521] on svg-icon at bounding box center [1137, 519] width 21 height 21
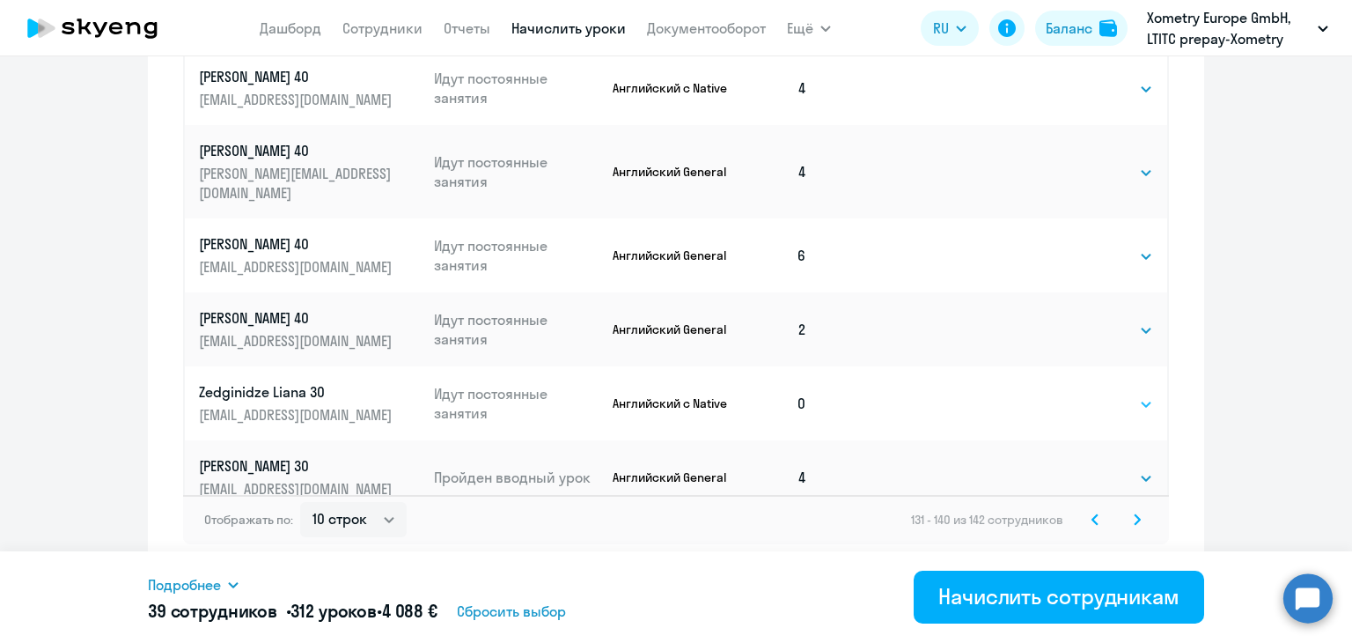
click at [1106, 393] on select "Выбрать 4 8 16 32 64" at bounding box center [1117, 403] width 72 height 21
select select "8"
click at [1081, 393] on select "Выбрать 4 8 16 32 64" at bounding box center [1117, 403] width 72 height 21
click at [1122, 529] on div "Отображать по: 10 строк 30 строк 50 строк 131 - 140 из 142 сотрудников" at bounding box center [676, 519] width 986 height 49
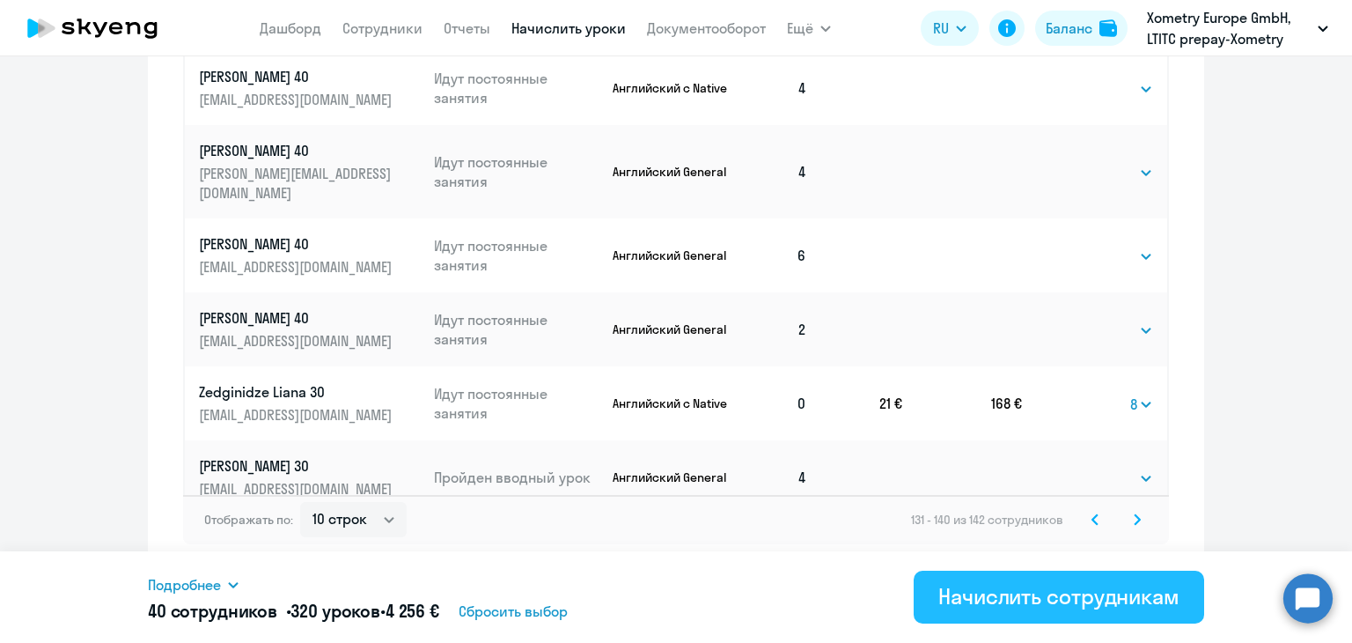
click at [1036, 589] on div "Начислить сотрудникам" at bounding box center [1058, 596] width 241 height 28
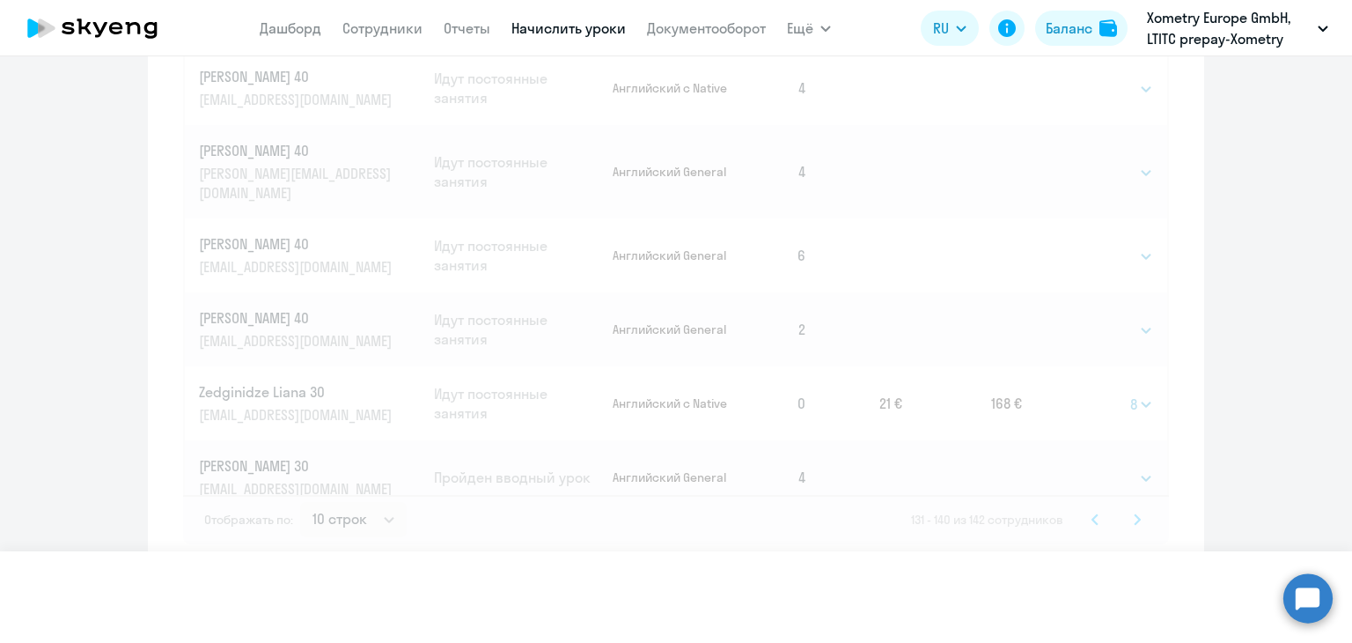
select select
